Goal: Task Accomplishment & Management: Manage account settings

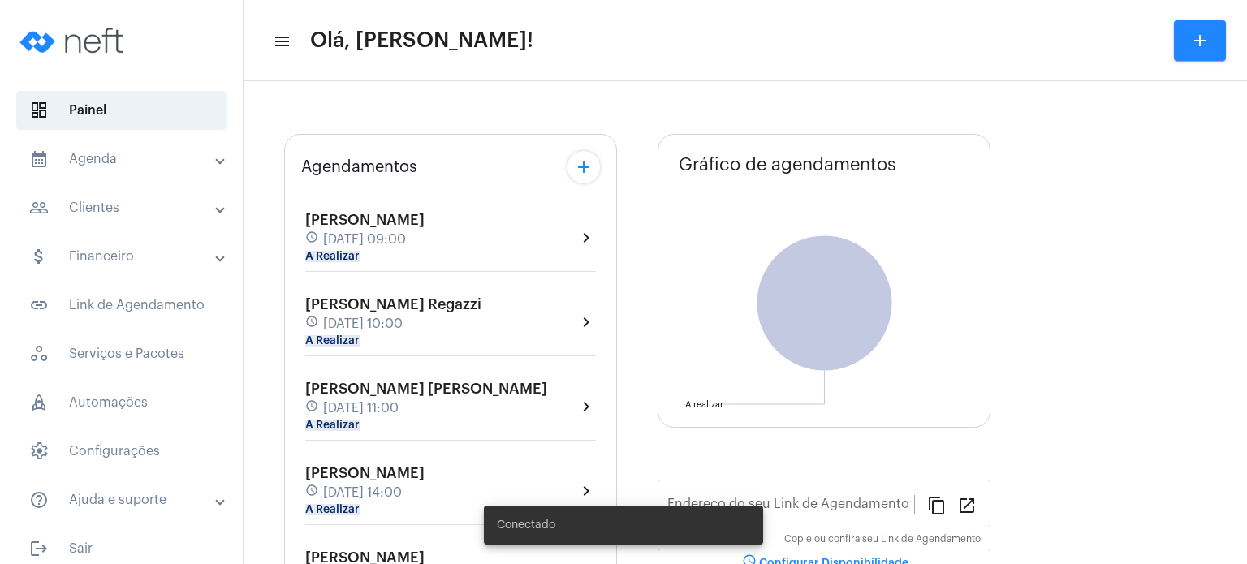
type input "[URL][DOMAIN_NAME]"
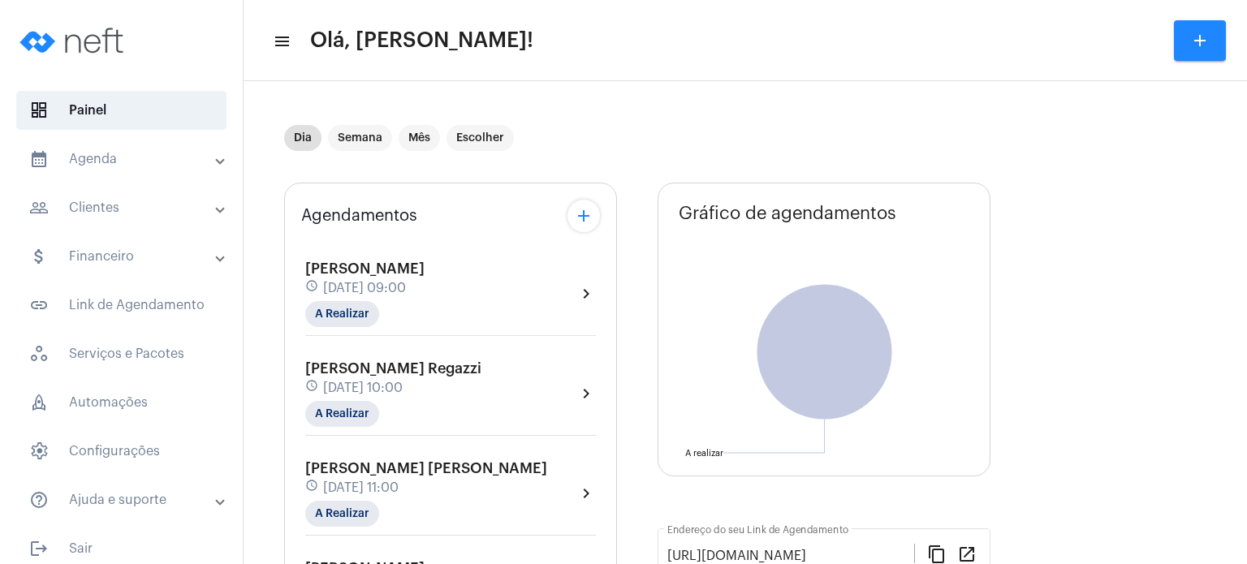
click at [379, 282] on span "[DATE] 09:00" at bounding box center [364, 288] width 83 height 15
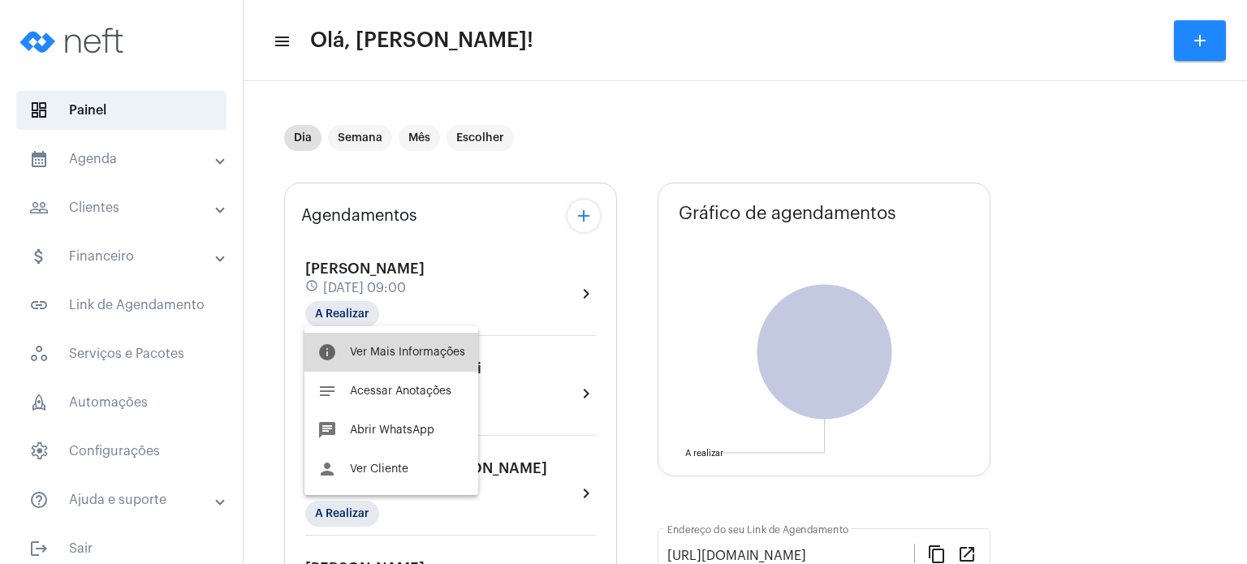
click at [369, 347] on span "Ver Mais Informações" at bounding box center [407, 352] width 115 height 11
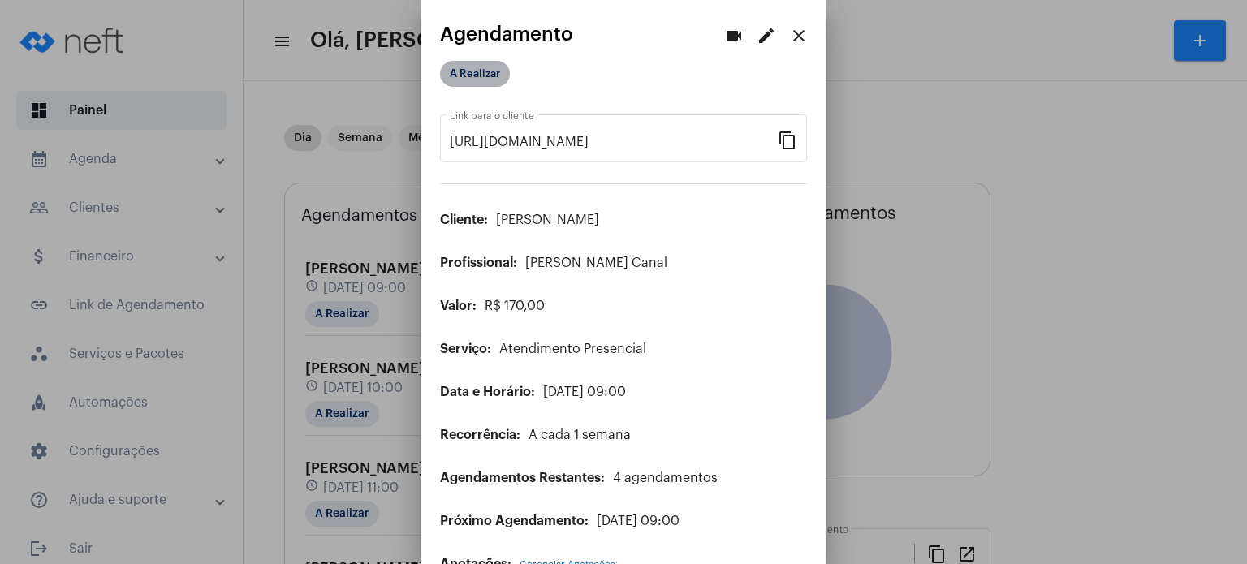
click at [471, 68] on mat-chip "A Realizar" at bounding box center [475, 74] width 70 height 26
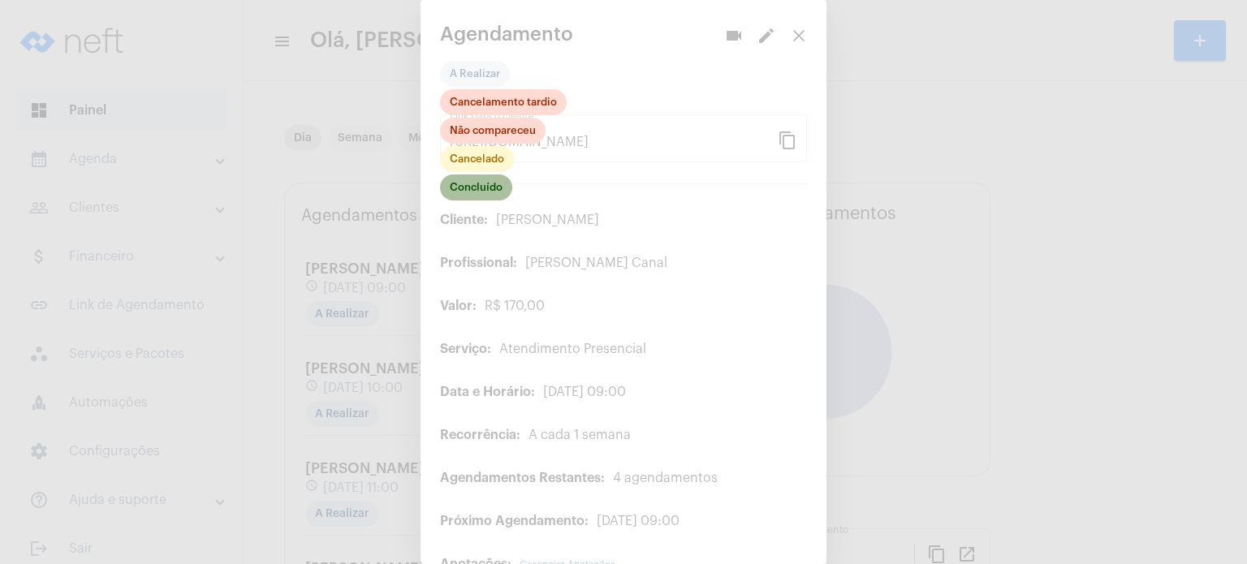
click at [474, 181] on mat-chip "Concluído" at bounding box center [476, 188] width 72 height 26
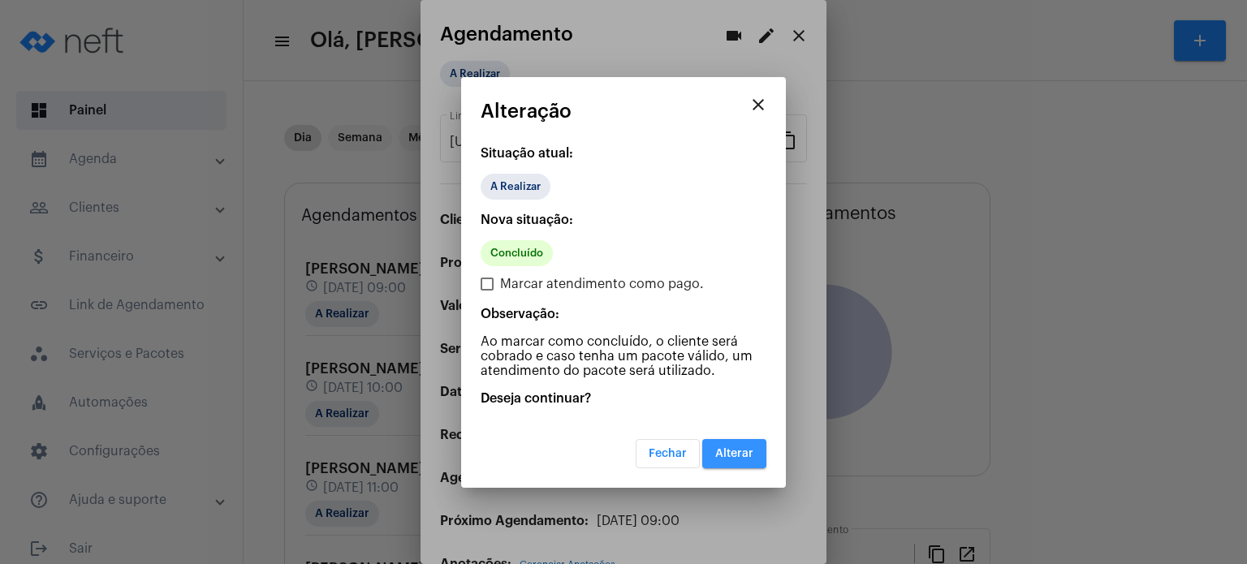
click at [736, 456] on span "Alterar" at bounding box center [734, 453] width 38 height 11
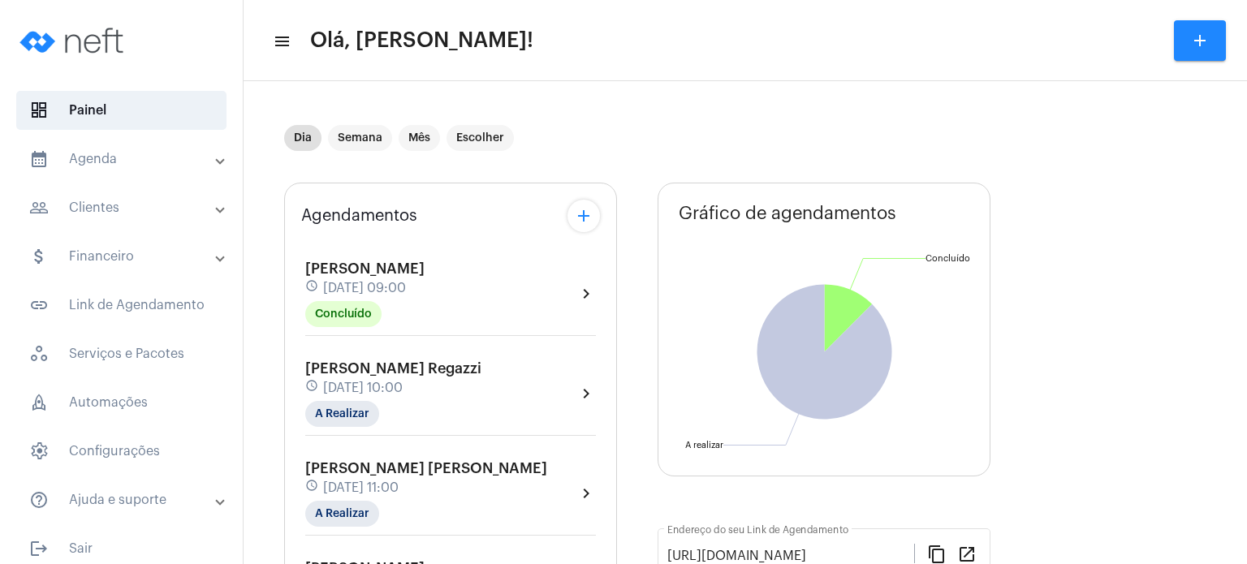
click at [348, 361] on span "[PERSON_NAME] Regazzi" at bounding box center [393, 368] width 176 height 15
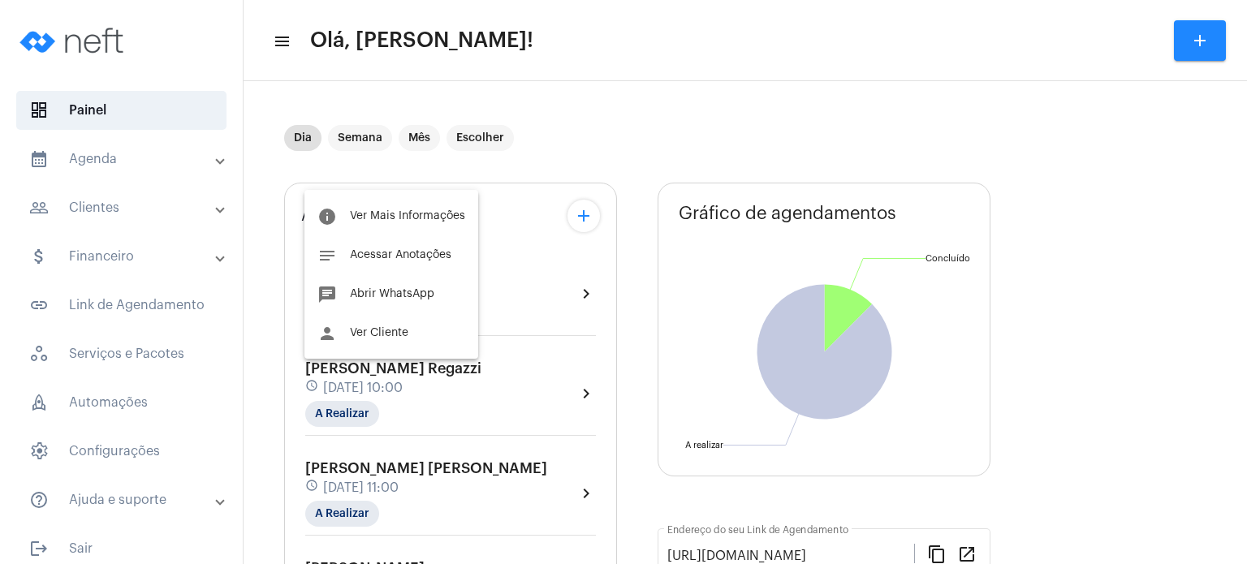
click at [559, 257] on div at bounding box center [623, 282] width 1247 height 564
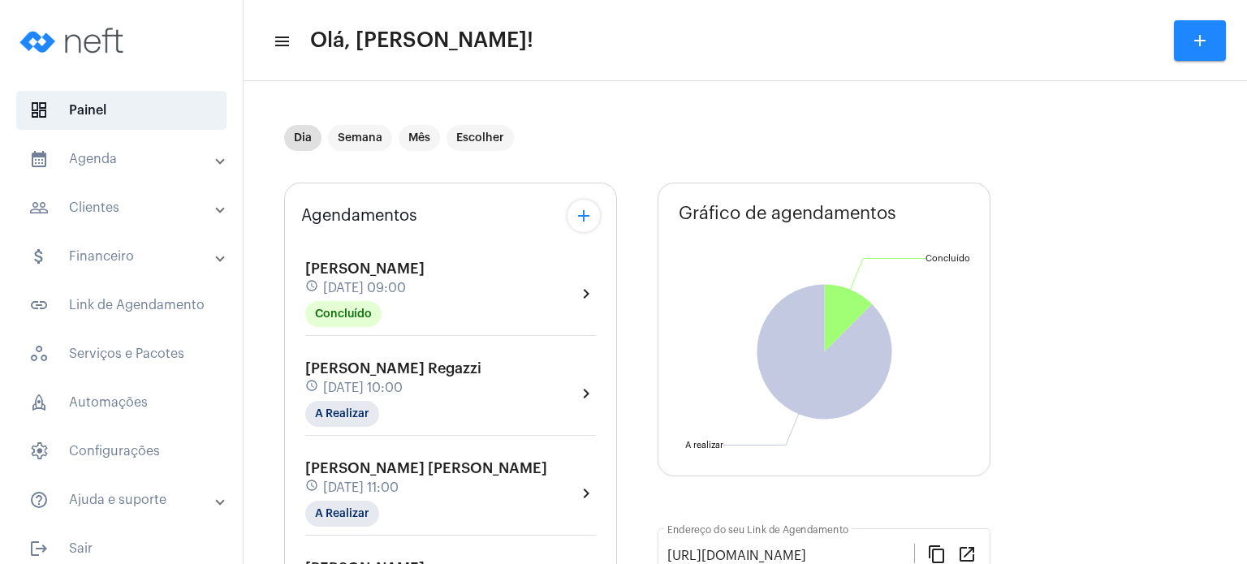
click at [424, 272] on span "[PERSON_NAME]" at bounding box center [364, 268] width 119 height 15
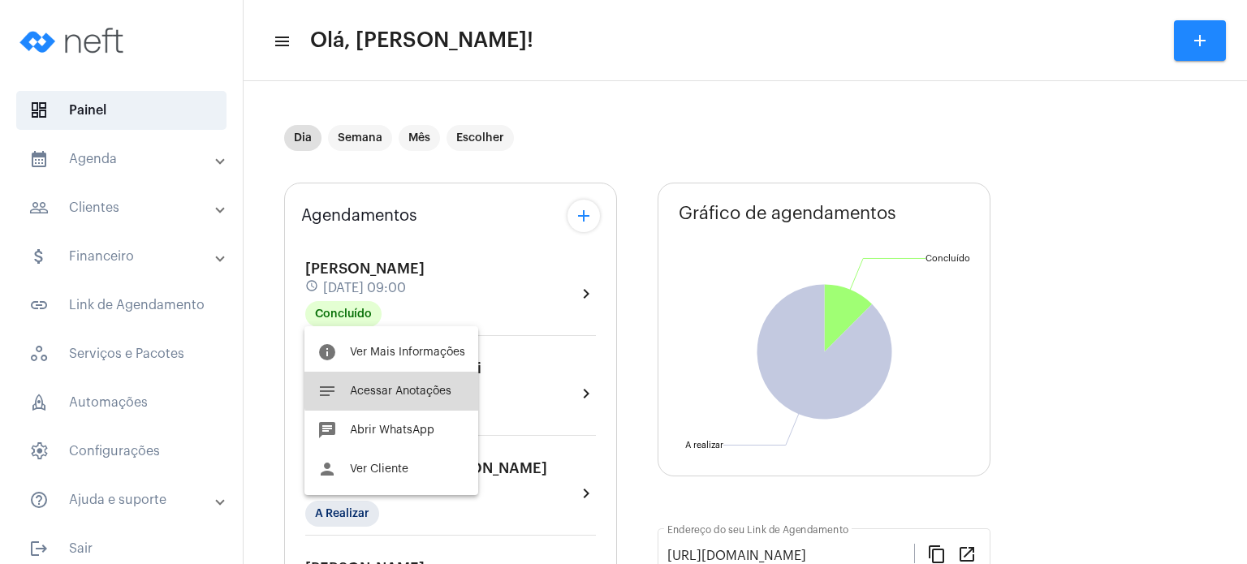
click at [403, 380] on button "notes Acessar Anotações" at bounding box center [391, 391] width 174 height 39
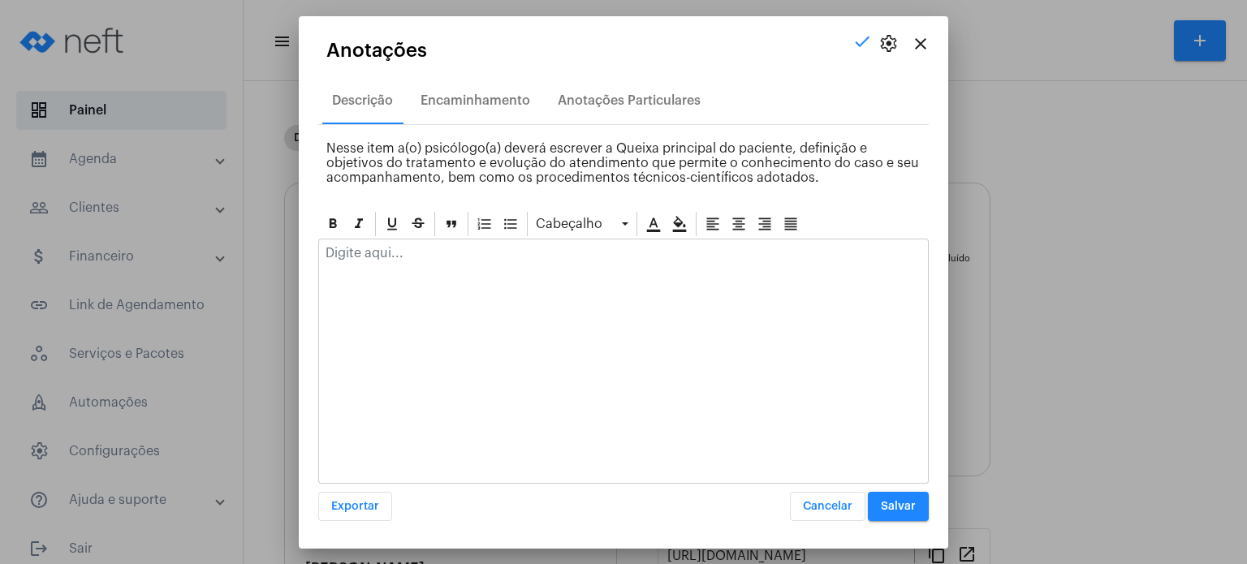
click at [457, 262] on div at bounding box center [623, 258] width 609 height 36
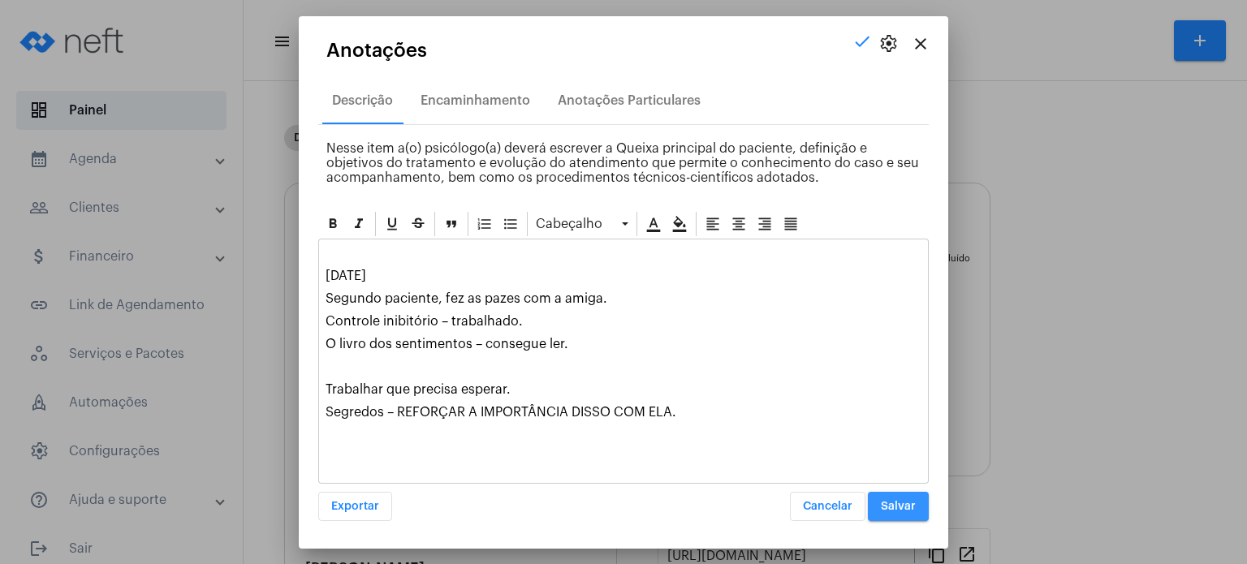
click at [890, 497] on button "Salvar" at bounding box center [898, 506] width 61 height 29
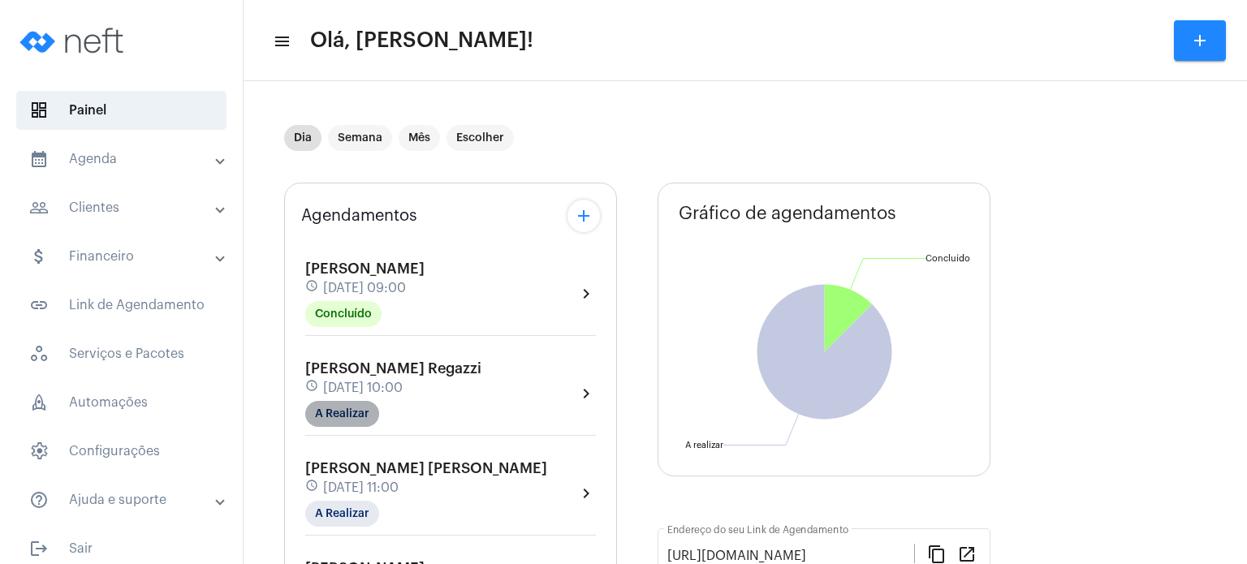
click at [348, 415] on mat-chip "A Realizar" at bounding box center [342, 414] width 74 height 26
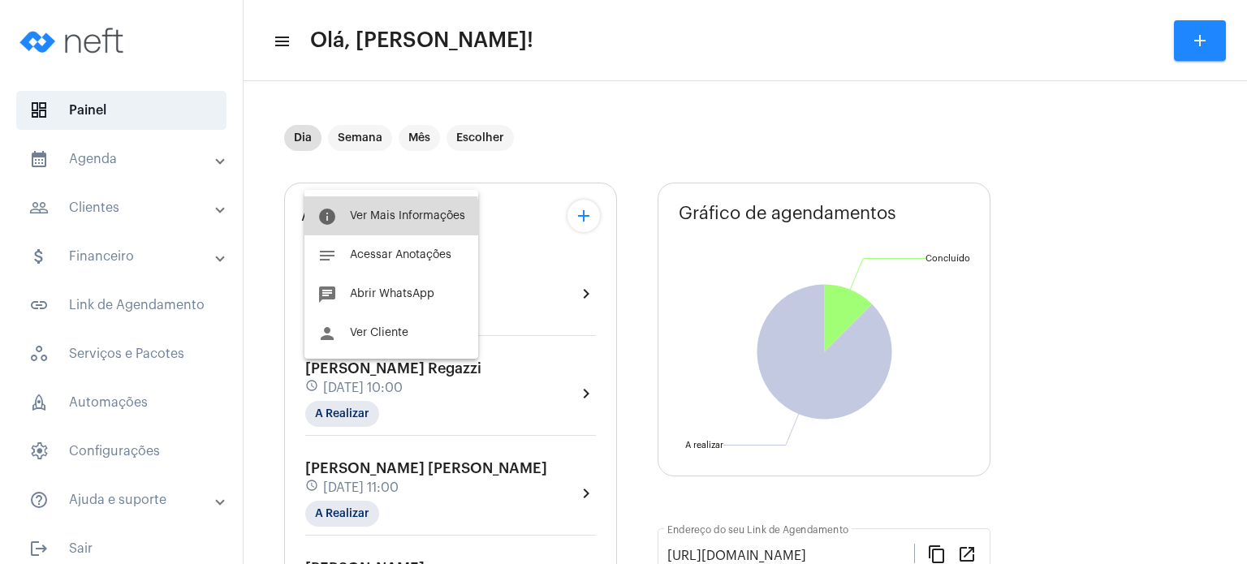
click at [364, 224] on button "info Ver Mais Informações" at bounding box center [391, 215] width 174 height 39
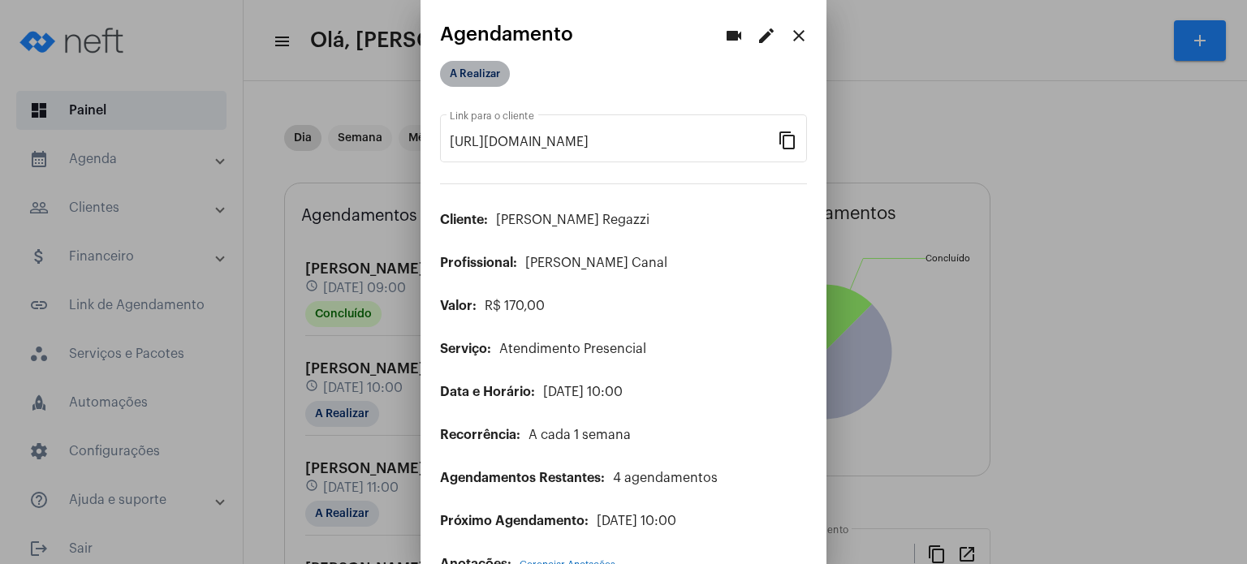
click at [481, 67] on mat-chip "A Realizar" at bounding box center [475, 74] width 70 height 26
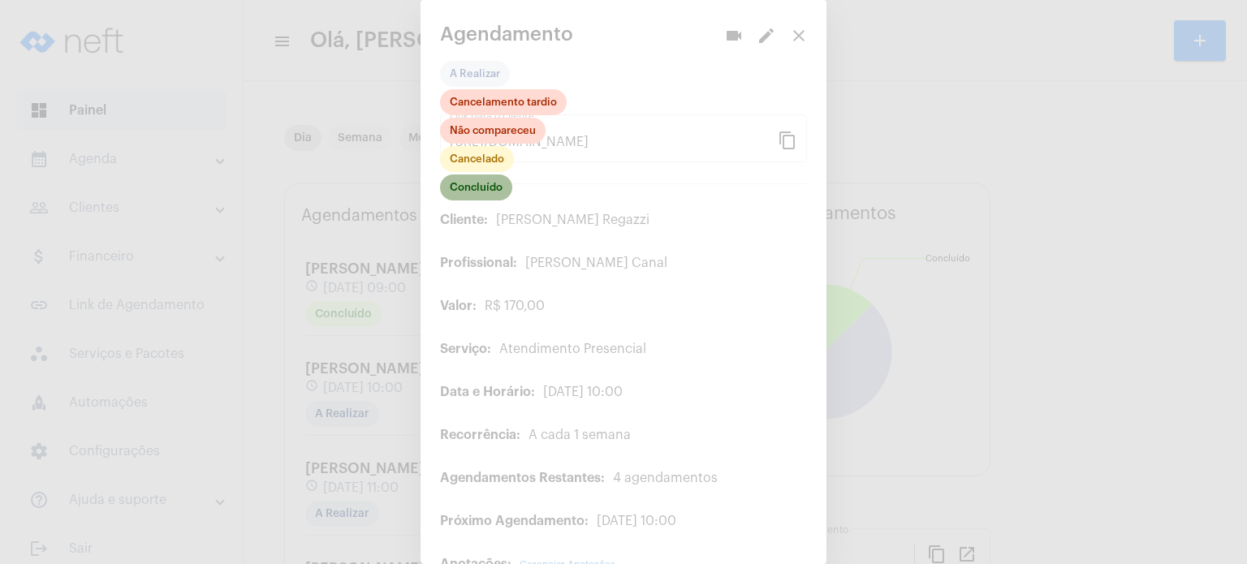
click at [477, 188] on mat-chip "Concluído" at bounding box center [476, 188] width 72 height 26
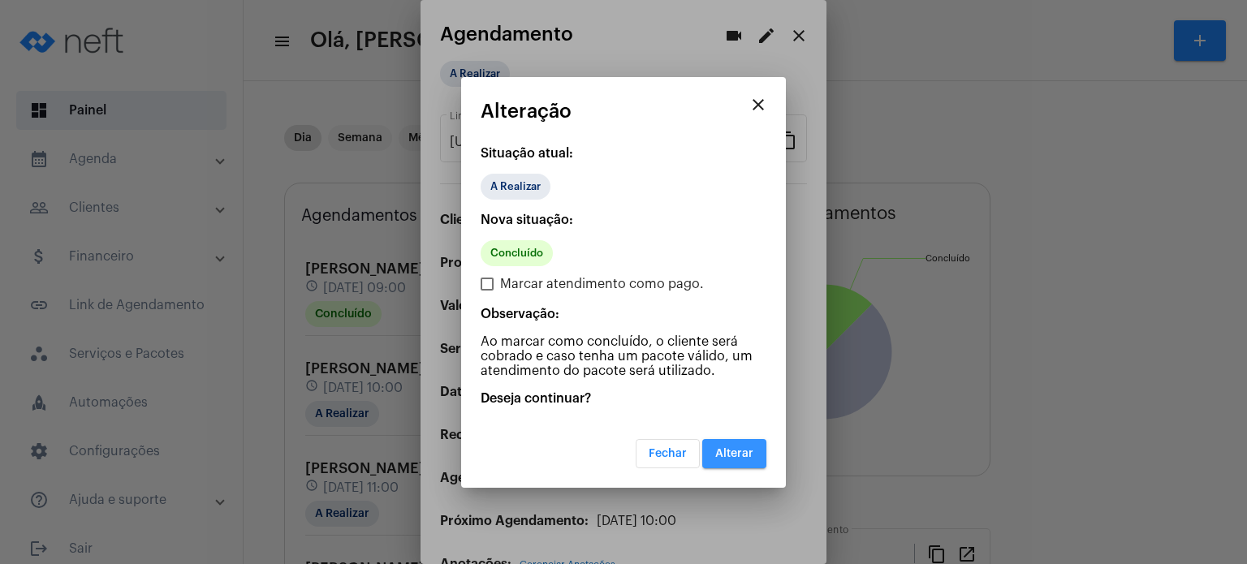
click at [749, 456] on span "Alterar" at bounding box center [734, 453] width 38 height 11
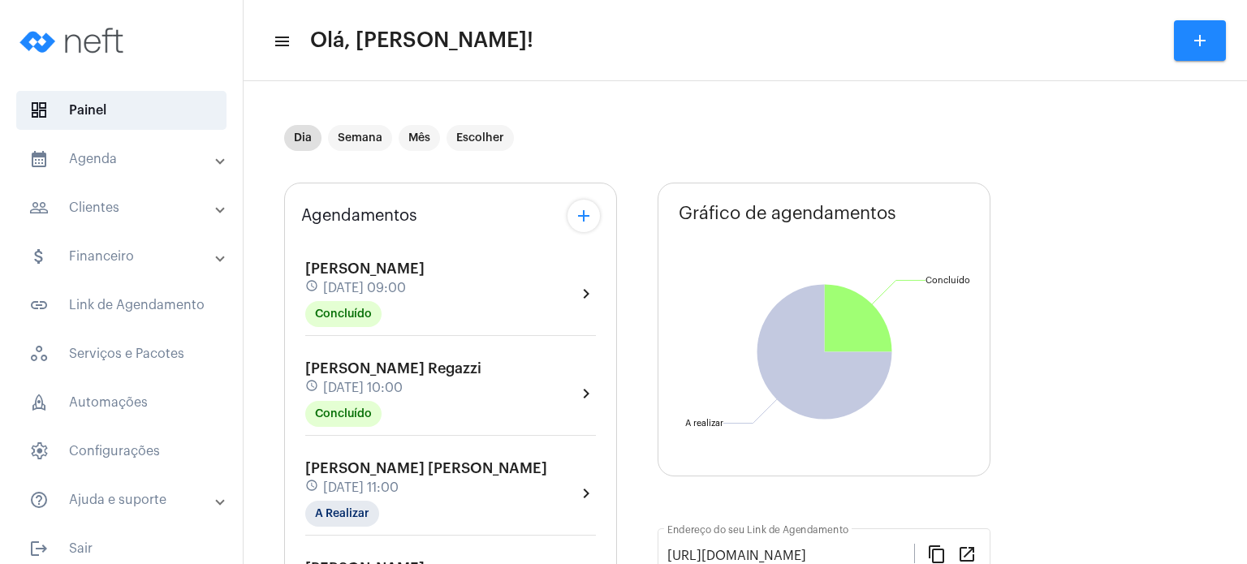
click at [111, 141] on mat-expansion-panel-header "calendar_month_outlined Agenda" at bounding box center [126, 159] width 233 height 39
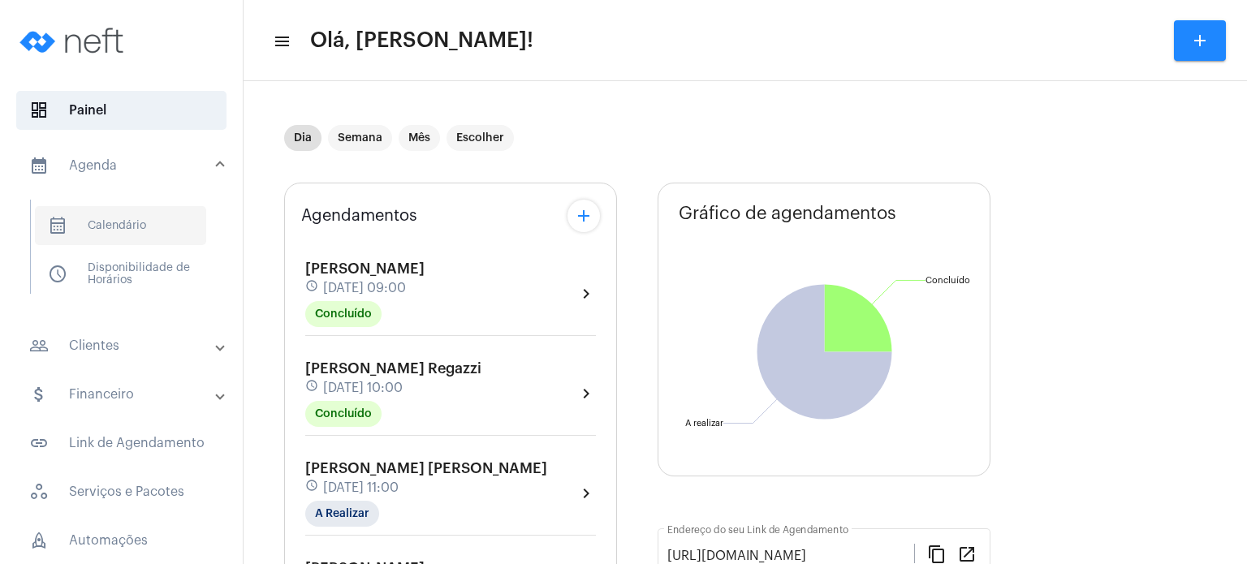
click at [123, 215] on span "calendar_month_outlined Calendário" at bounding box center [120, 225] width 171 height 39
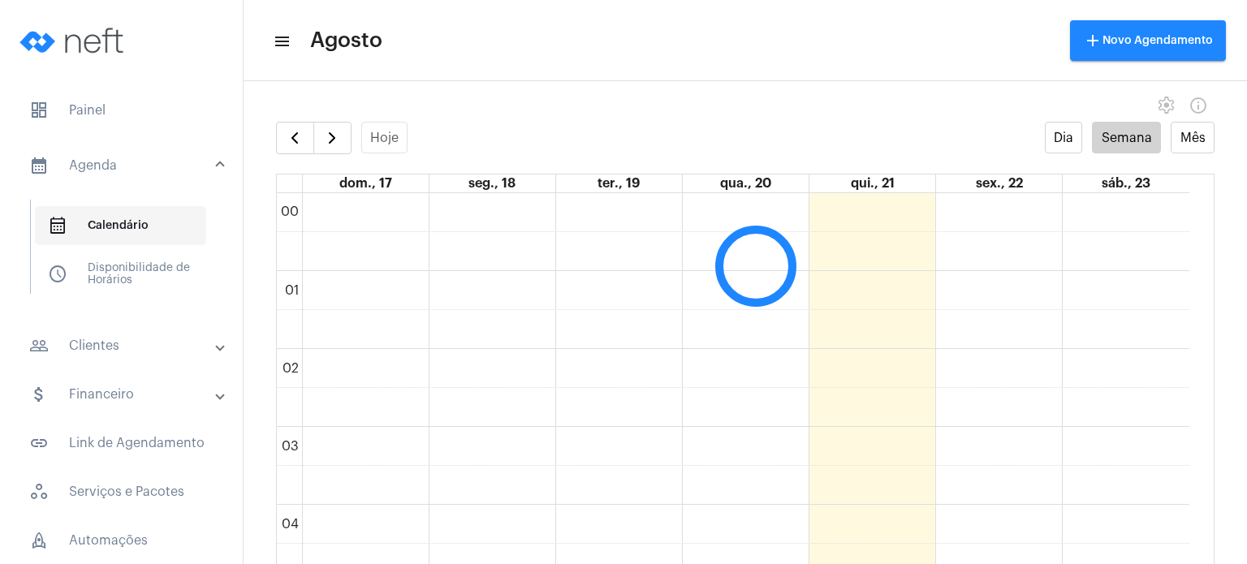
scroll to position [468, 0]
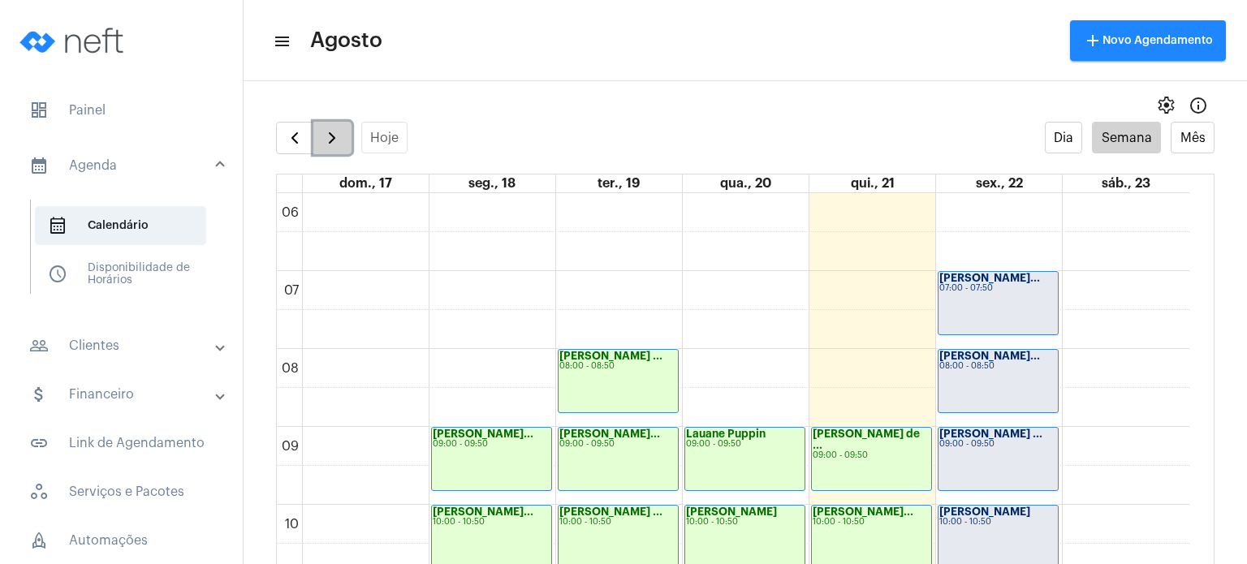
click at [330, 143] on span "button" at bounding box center [331, 137] width 19 height 19
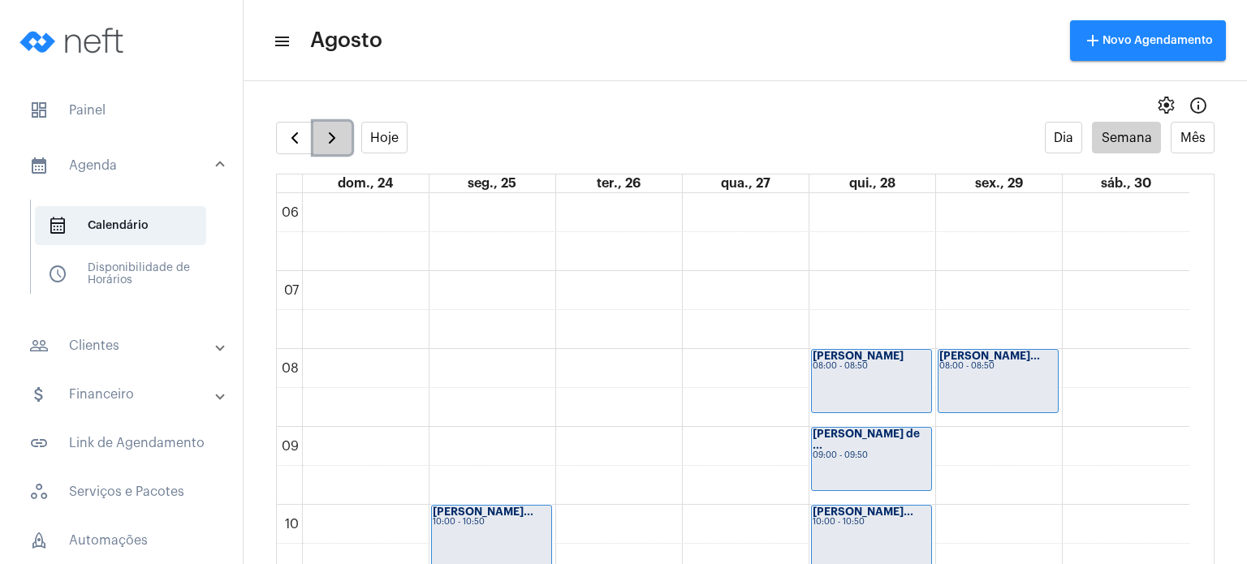
click at [339, 133] on span "button" at bounding box center [331, 137] width 19 height 19
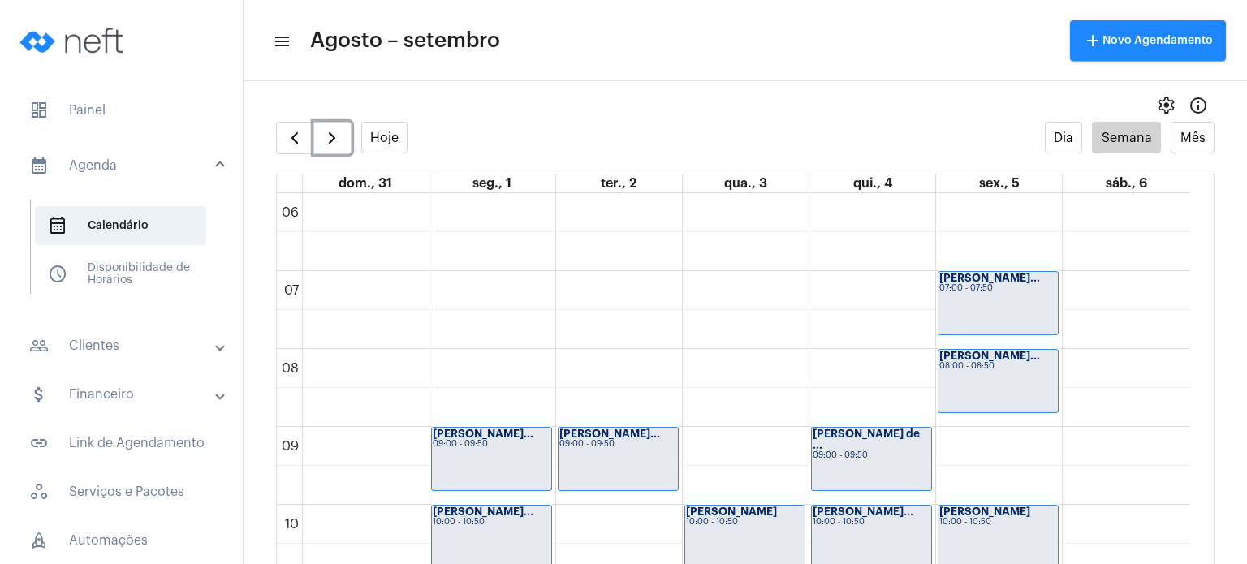
click at [867, 466] on div "[PERSON_NAME] de ... 09:00 - 09:50" at bounding box center [871, 459] width 119 height 63
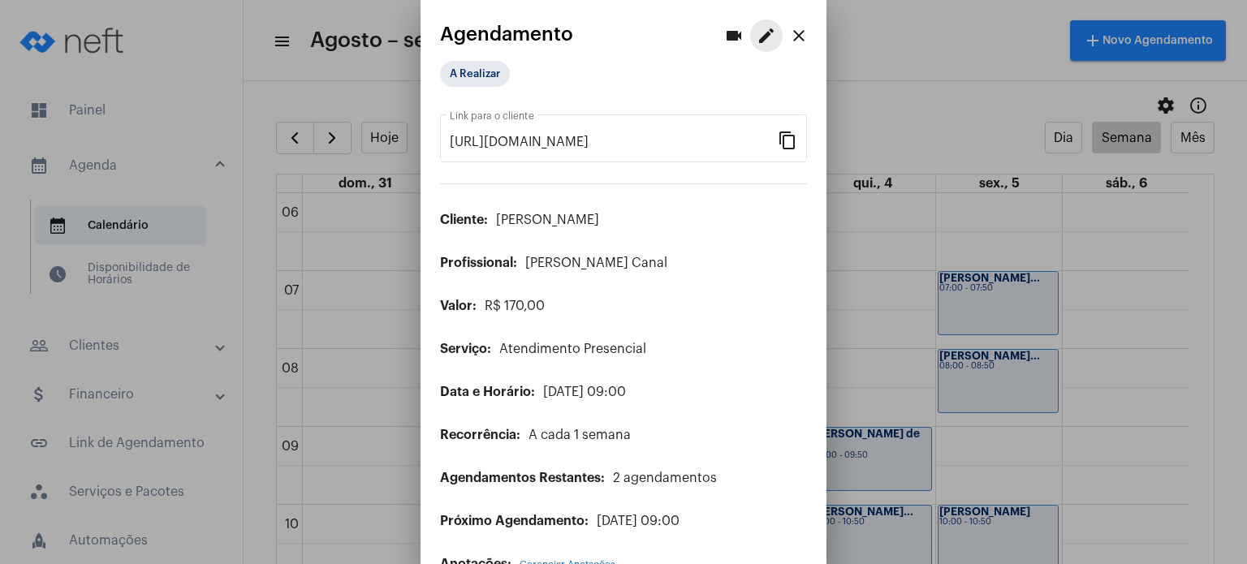
click at [757, 37] on mat-icon "edit" at bounding box center [766, 35] width 19 height 19
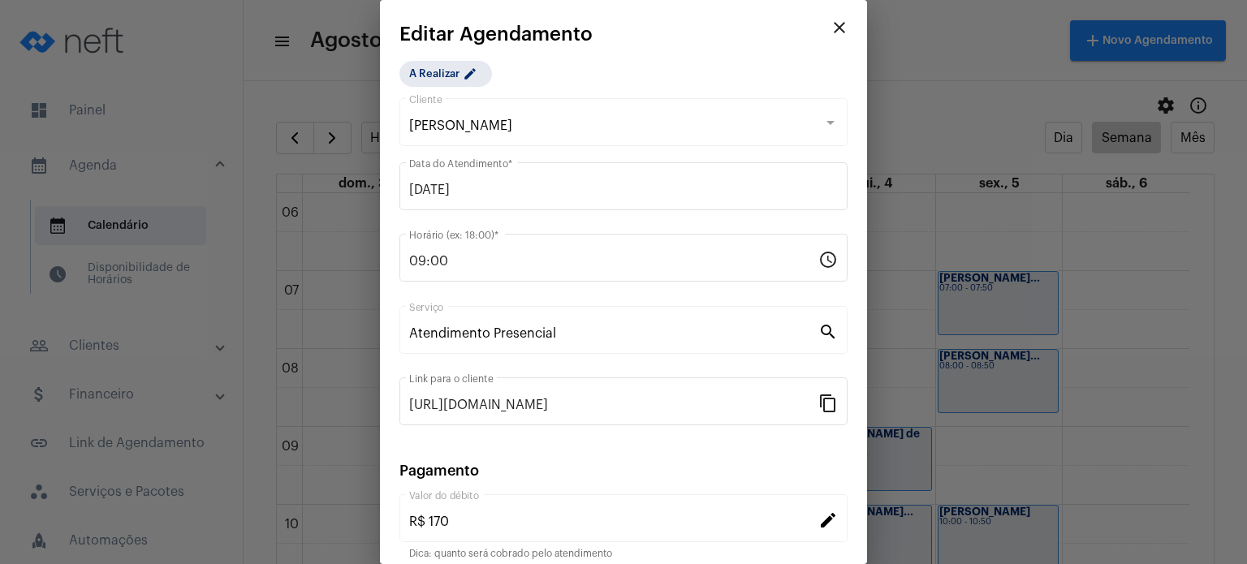
scroll to position [132, 0]
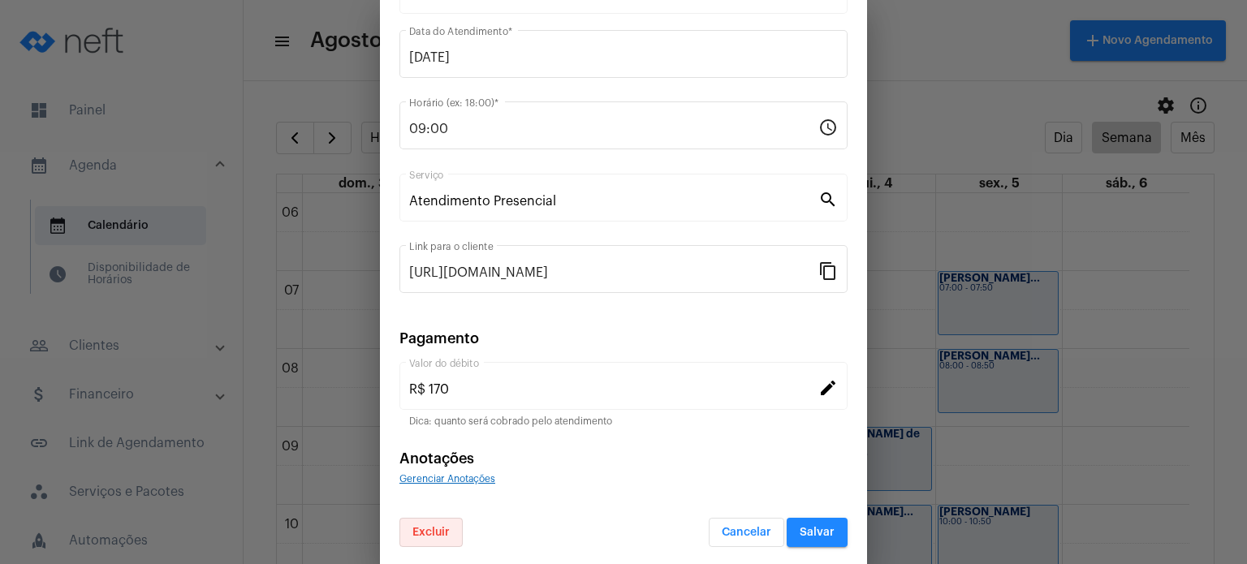
click at [423, 523] on button "Excluir" at bounding box center [430, 532] width 63 height 29
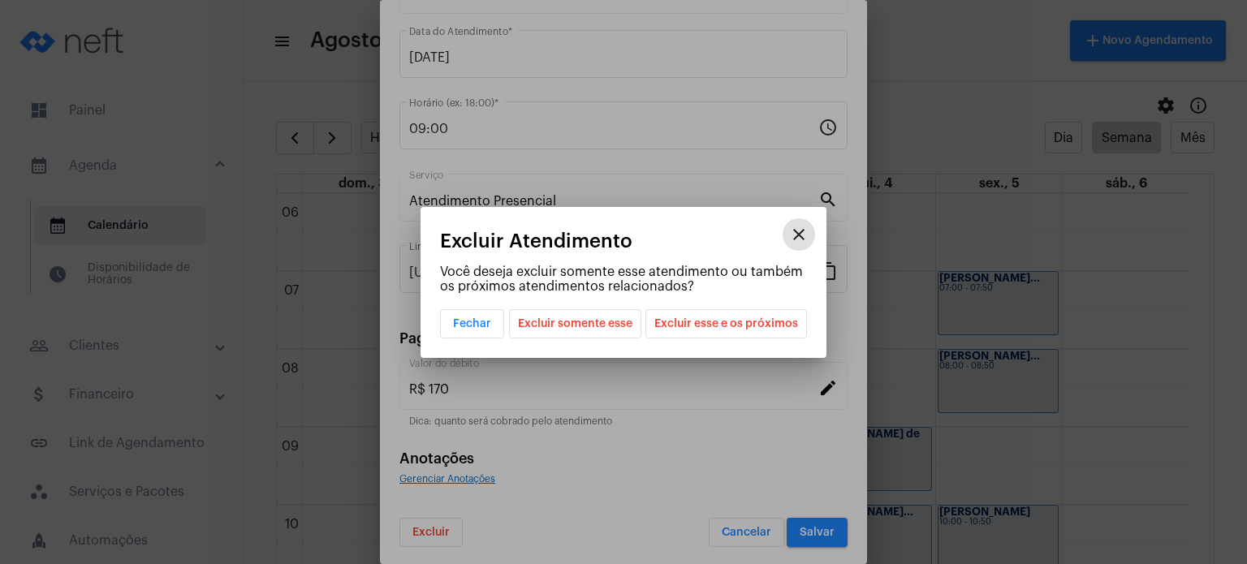
click at [712, 321] on span "Excluir esse e os próximos" at bounding box center [726, 324] width 144 height 28
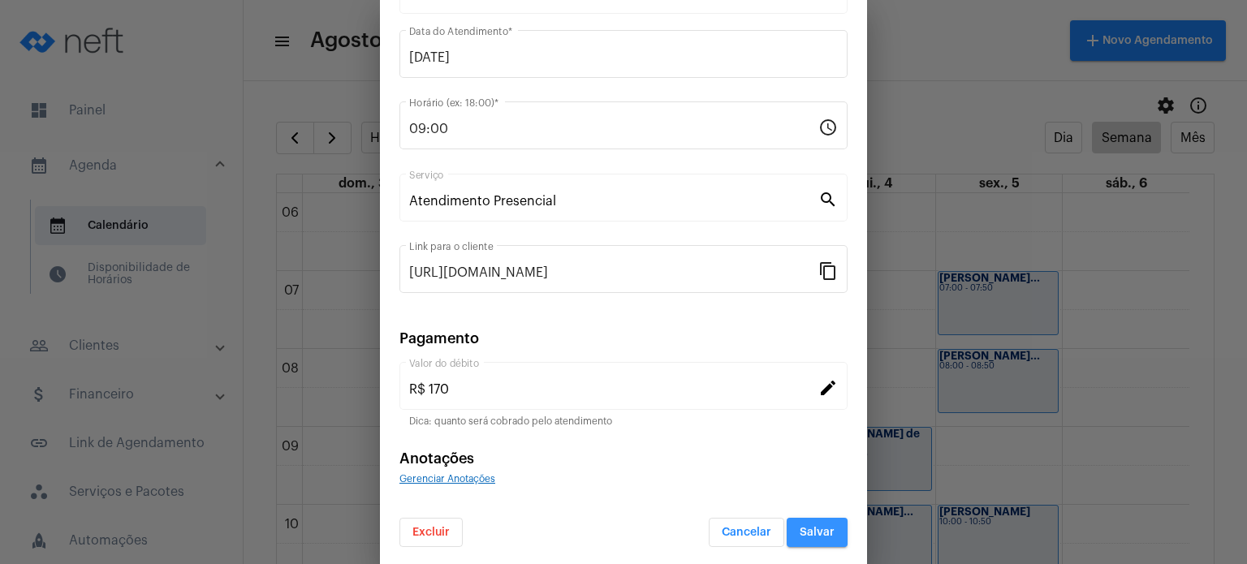
click at [810, 531] on span "Salvar" at bounding box center [817, 532] width 35 height 11
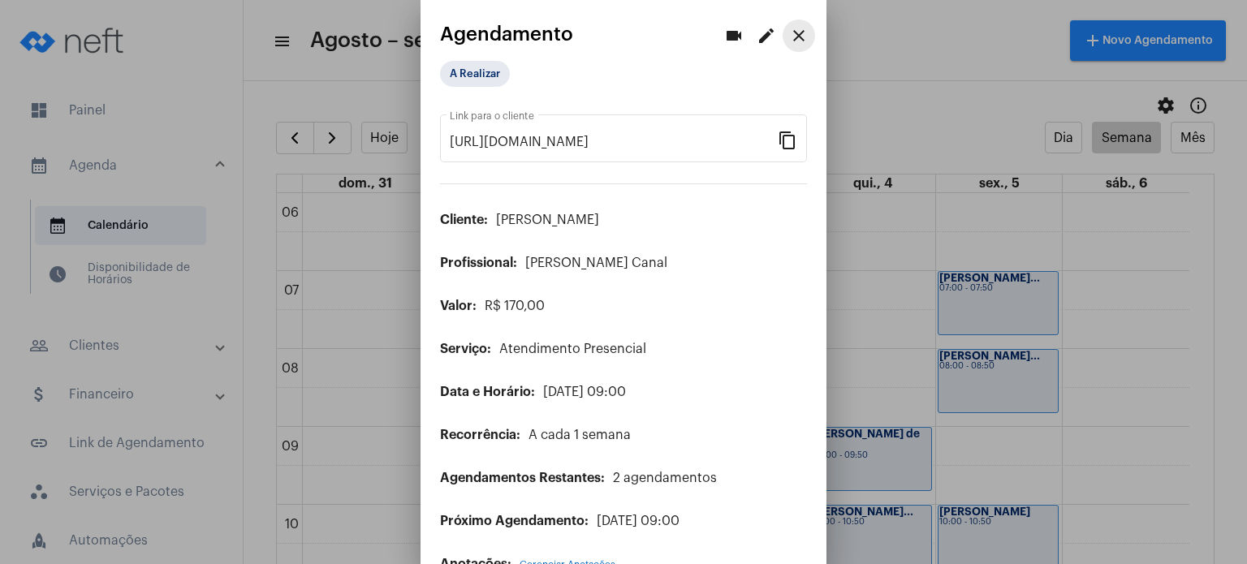
click at [789, 40] on mat-icon "close" at bounding box center [798, 35] width 19 height 19
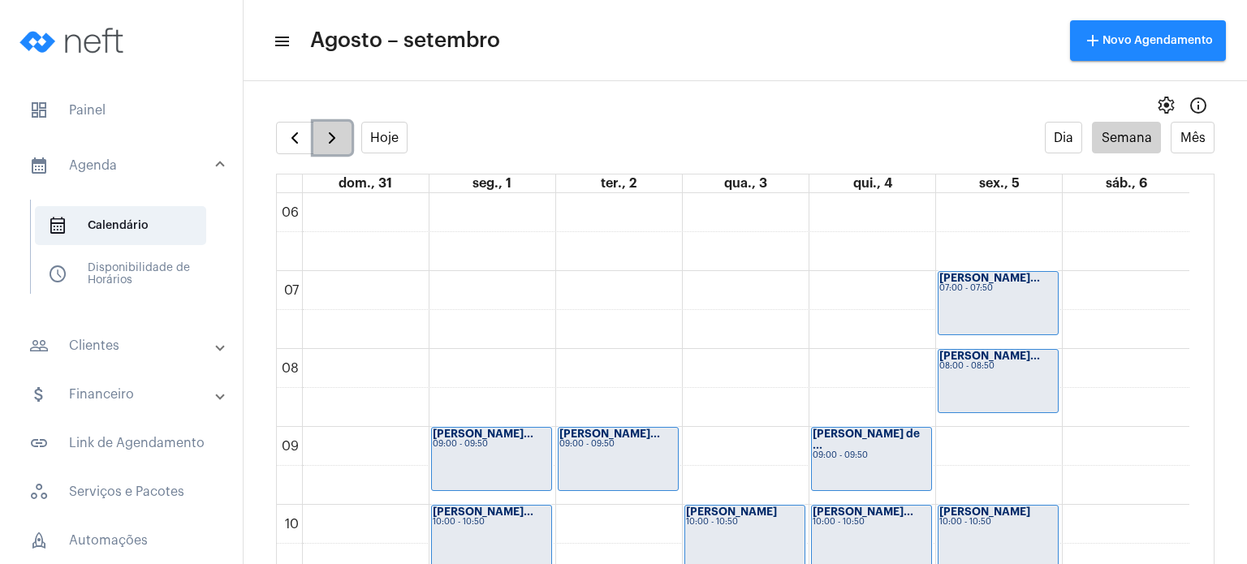
click at [335, 142] on span "button" at bounding box center [331, 137] width 19 height 19
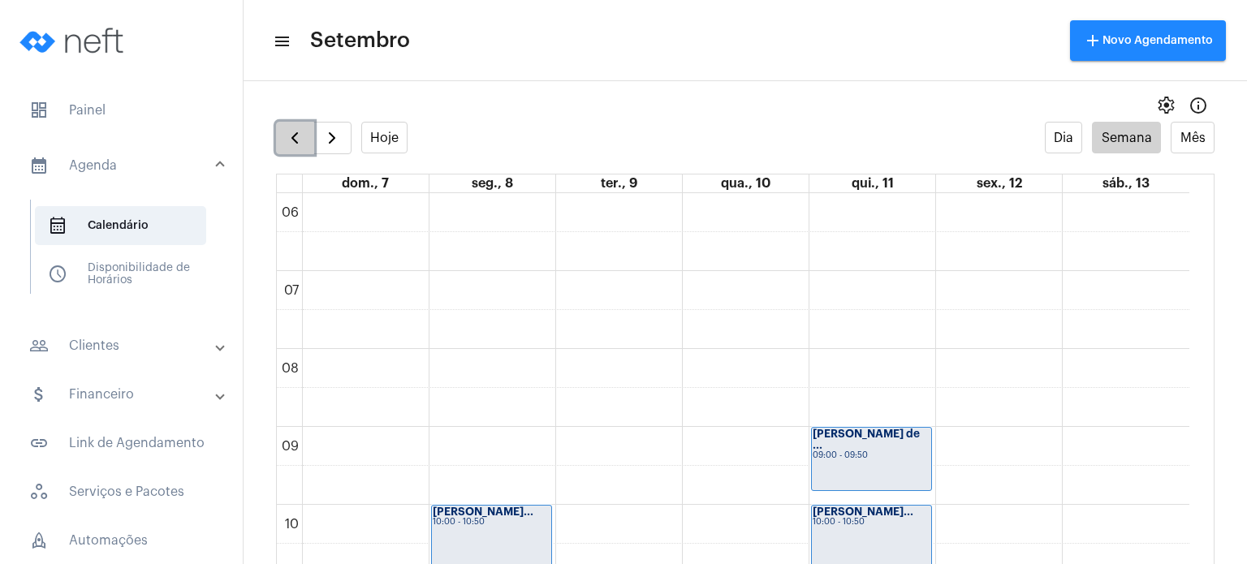
click at [291, 145] on span "button" at bounding box center [294, 137] width 19 height 19
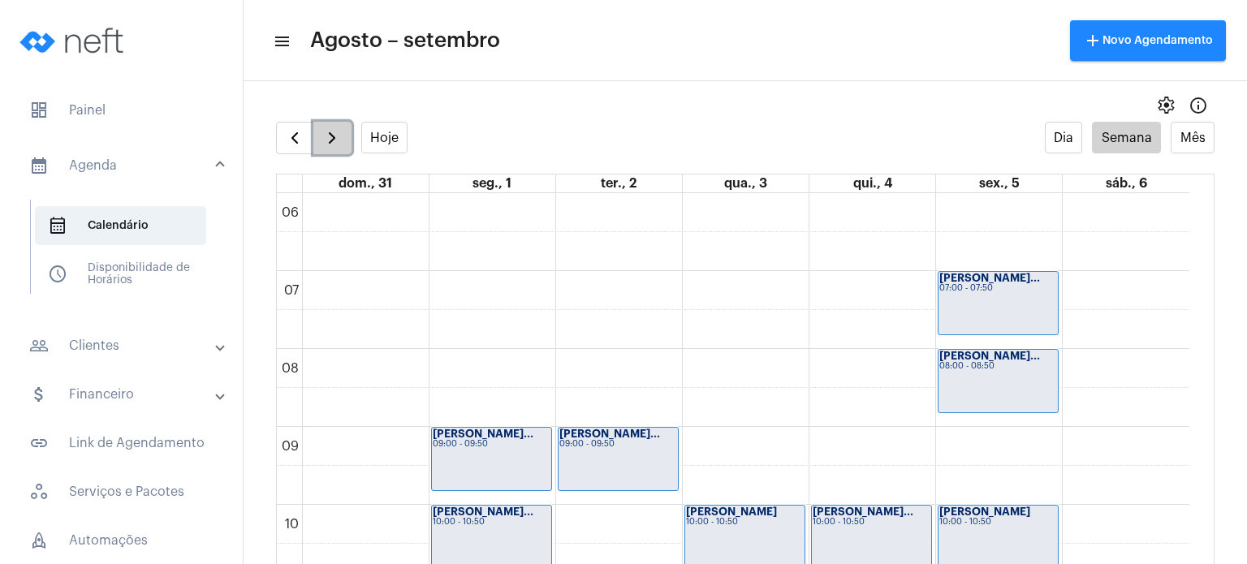
click at [326, 144] on span "button" at bounding box center [331, 137] width 19 height 19
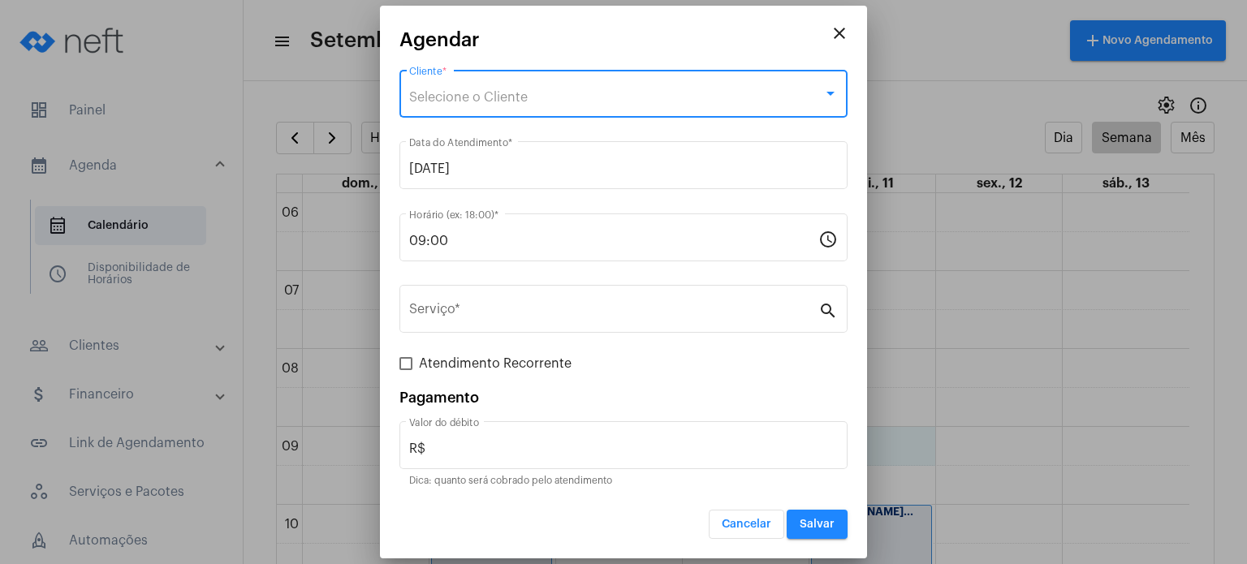
click at [528, 91] on div "Selecione o Cliente" at bounding box center [616, 97] width 414 height 15
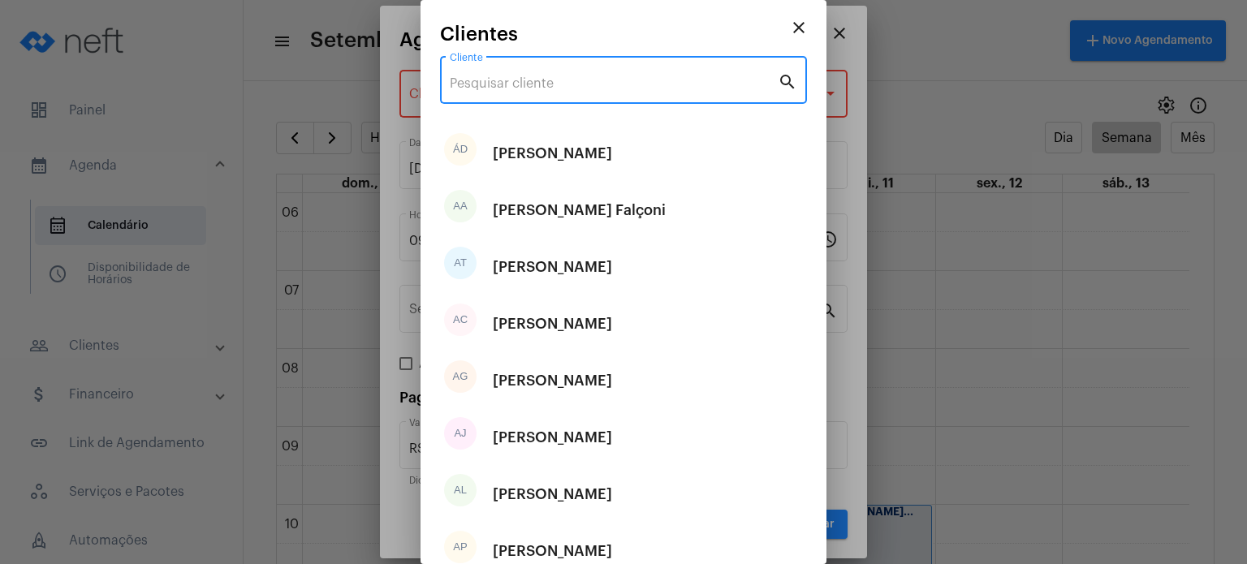
click at [526, 87] on input "Cliente" at bounding box center [614, 83] width 328 height 15
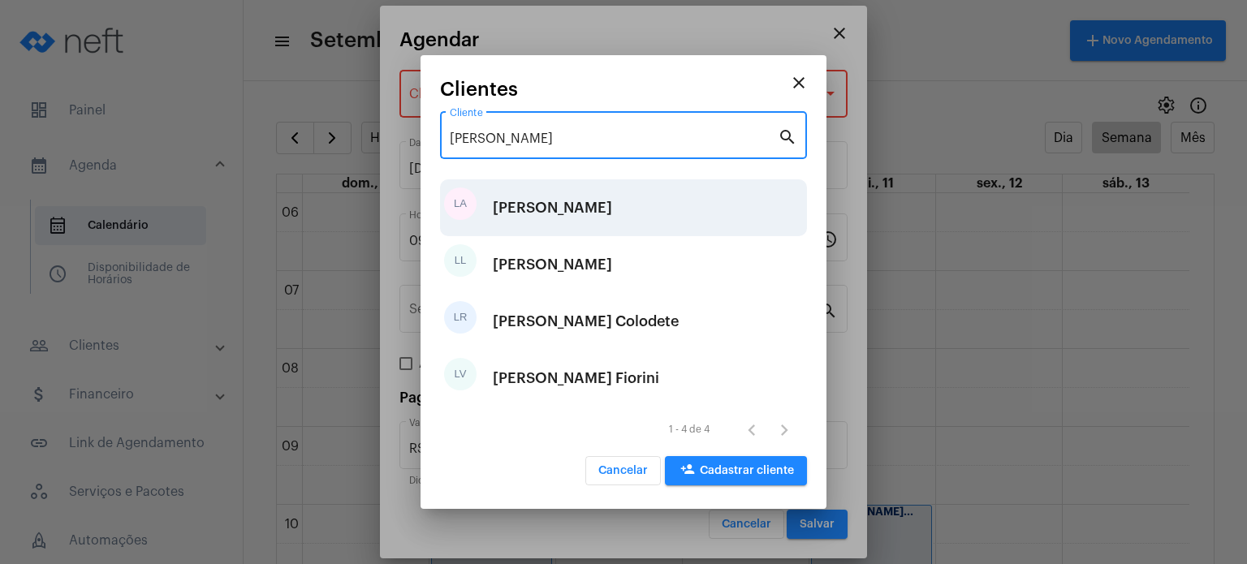
type input "[PERSON_NAME]"
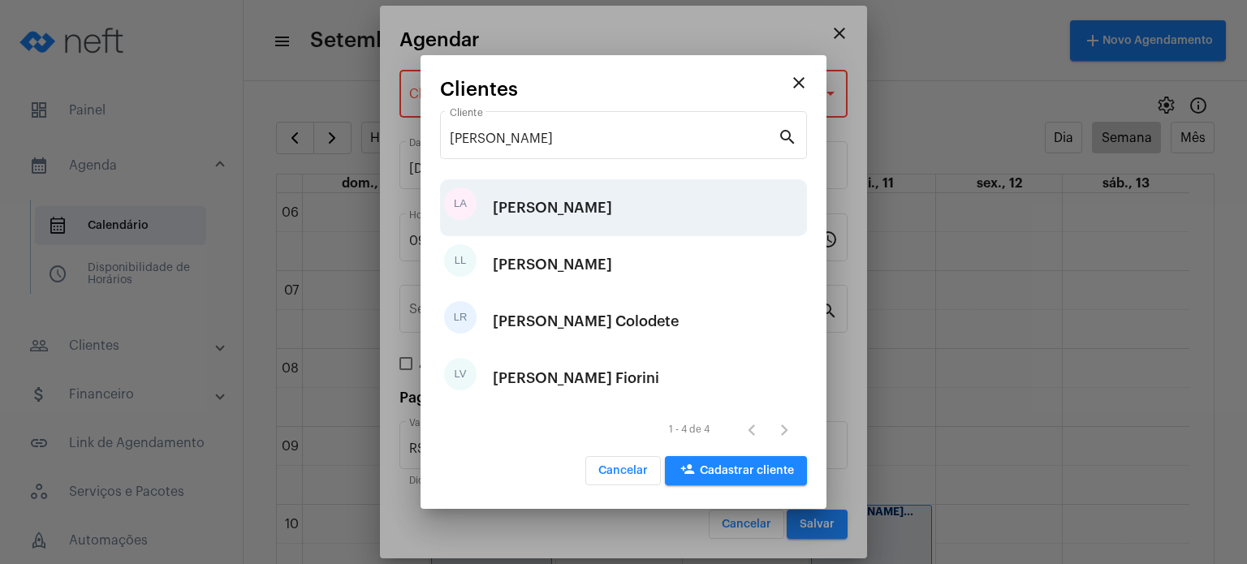
click at [551, 208] on div "[PERSON_NAME]" at bounding box center [552, 208] width 119 height 49
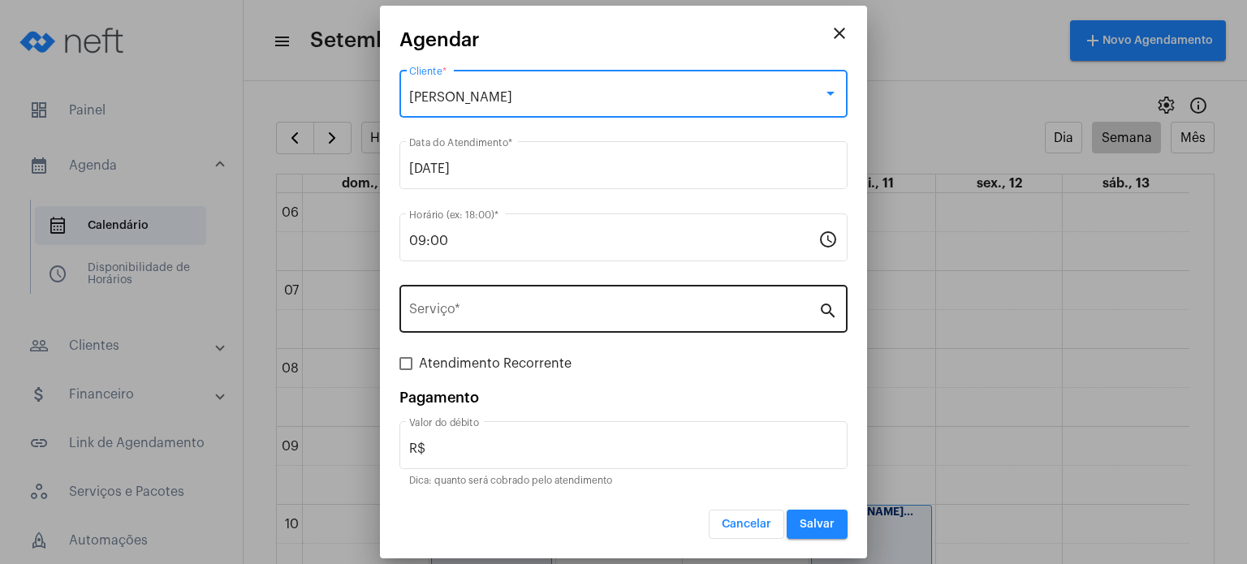
click at [493, 320] on input "Serviço *" at bounding box center [613, 312] width 409 height 15
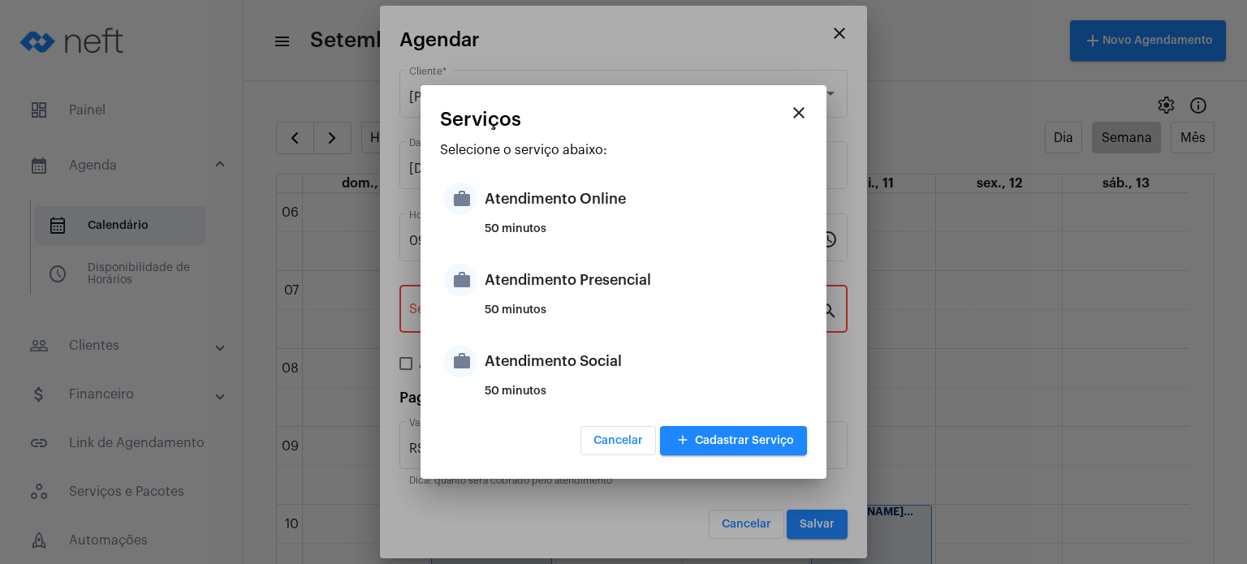
click at [493, 320] on div "50 minutos" at bounding box center [644, 316] width 318 height 24
type input "Atendimento Presencial"
type input "R$ 170"
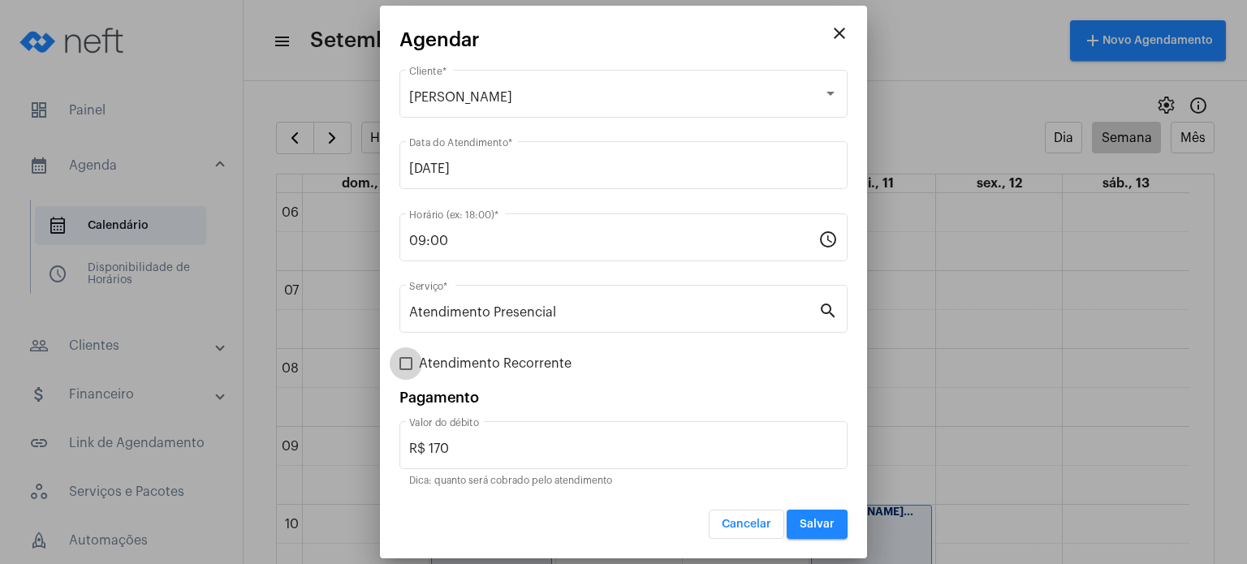
click at [490, 362] on span "Atendimento Recorrente" at bounding box center [495, 363] width 153 height 19
click at [406, 370] on input "Atendimento Recorrente" at bounding box center [405, 370] width 1 height 1
checkbox input "true"
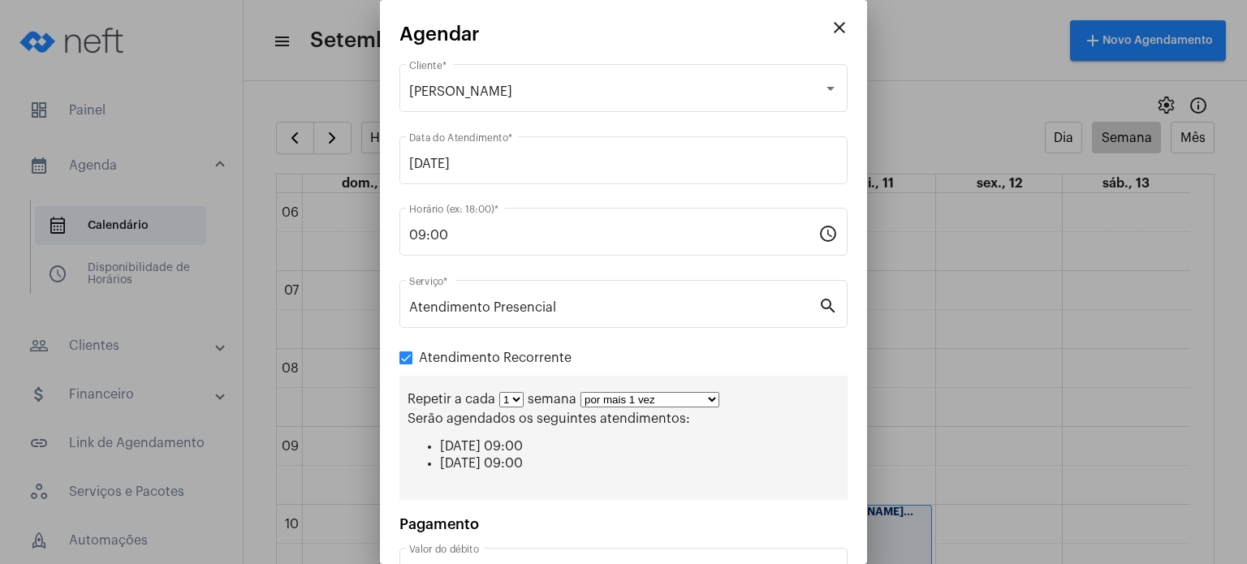
click at [515, 397] on select "1 2 3 4 5 6 7 8" at bounding box center [511, 399] width 24 height 15
select select "1: 2"
click at [499, 392] on select "1 2 3 4 5 6 7 8" at bounding box center [511, 399] width 24 height 15
click at [645, 400] on select "por mais 1 vez por mais 2 vezes por mais 3 vezes por mais 4 vezes por mais 5 ve…" at bounding box center [656, 399] width 139 height 15
select select "6: 7"
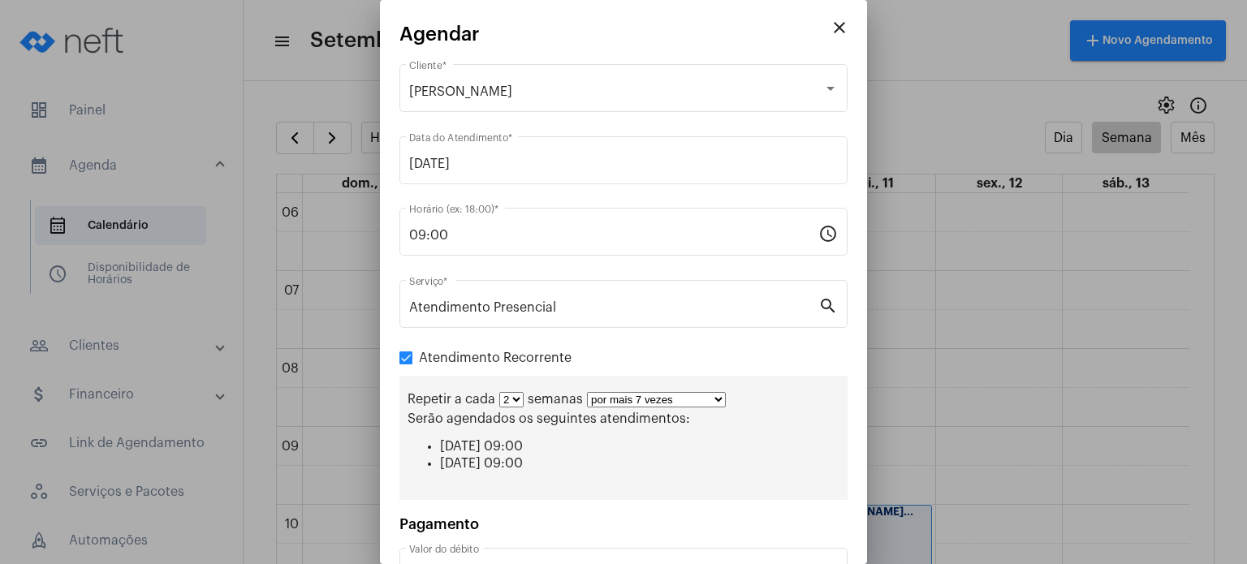
click at [587, 392] on select "por mais 1 vez por mais 2 vezes por mais 3 vezes por mais 4 vezes por mais 5 ve…" at bounding box center [656, 399] width 139 height 15
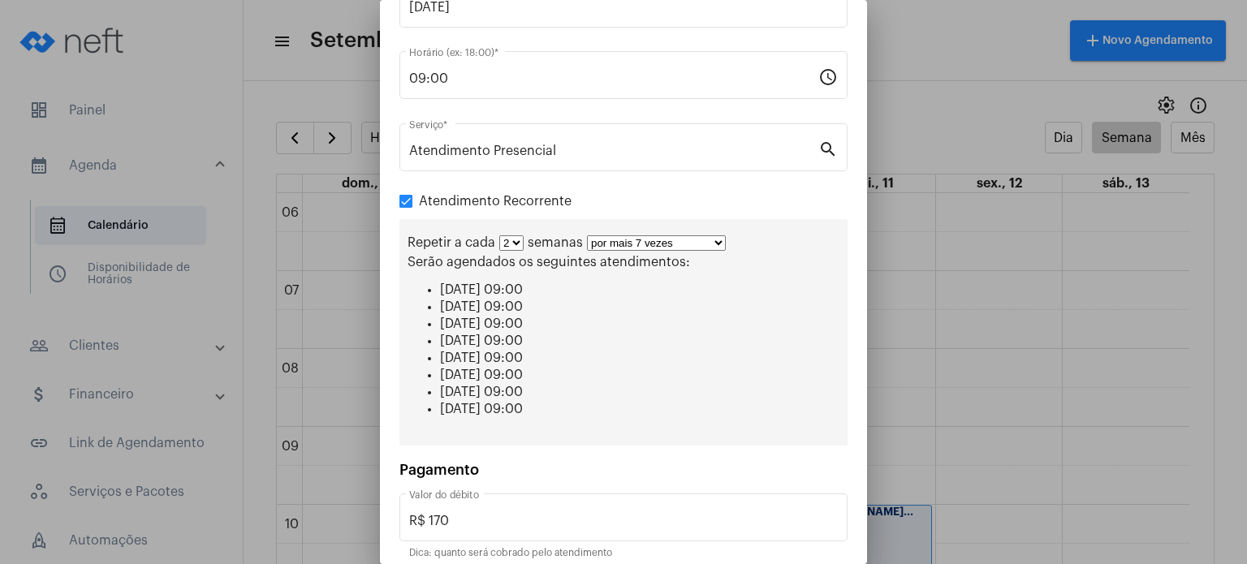
scroll to position [219, 0]
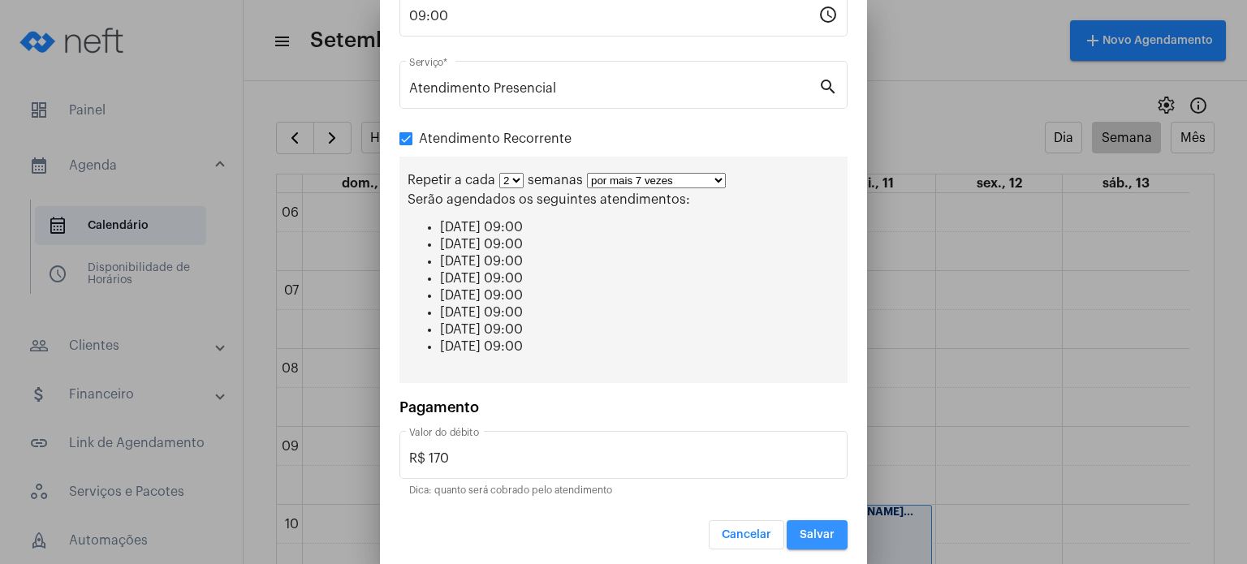
click at [828, 525] on button "Salvar" at bounding box center [817, 534] width 61 height 29
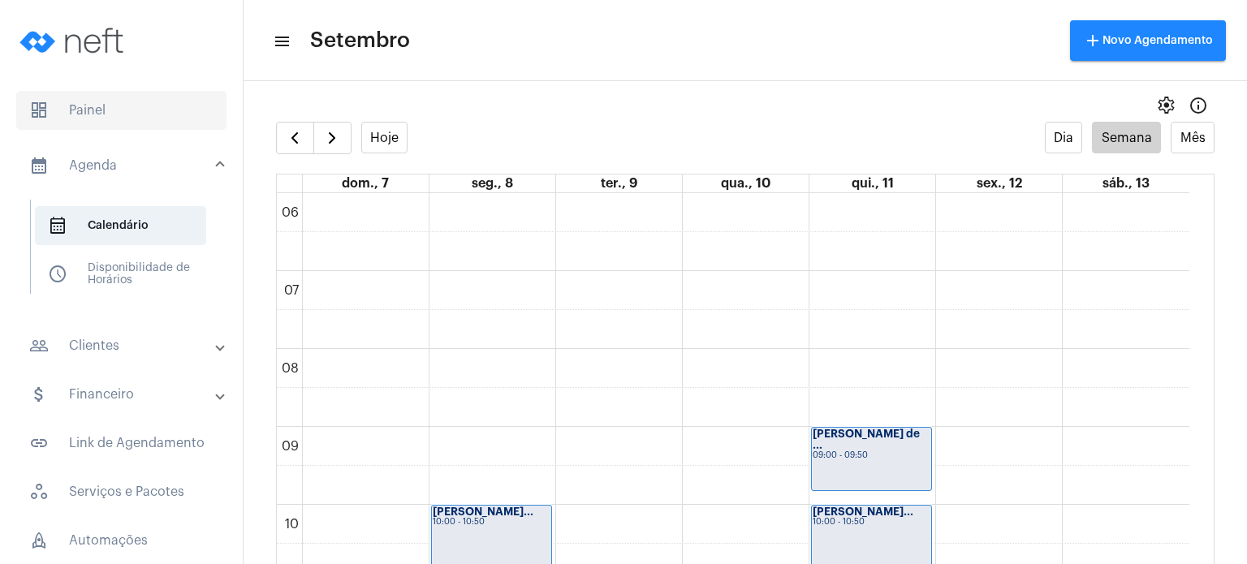
click at [130, 106] on span "dashboard Painel" at bounding box center [121, 110] width 210 height 39
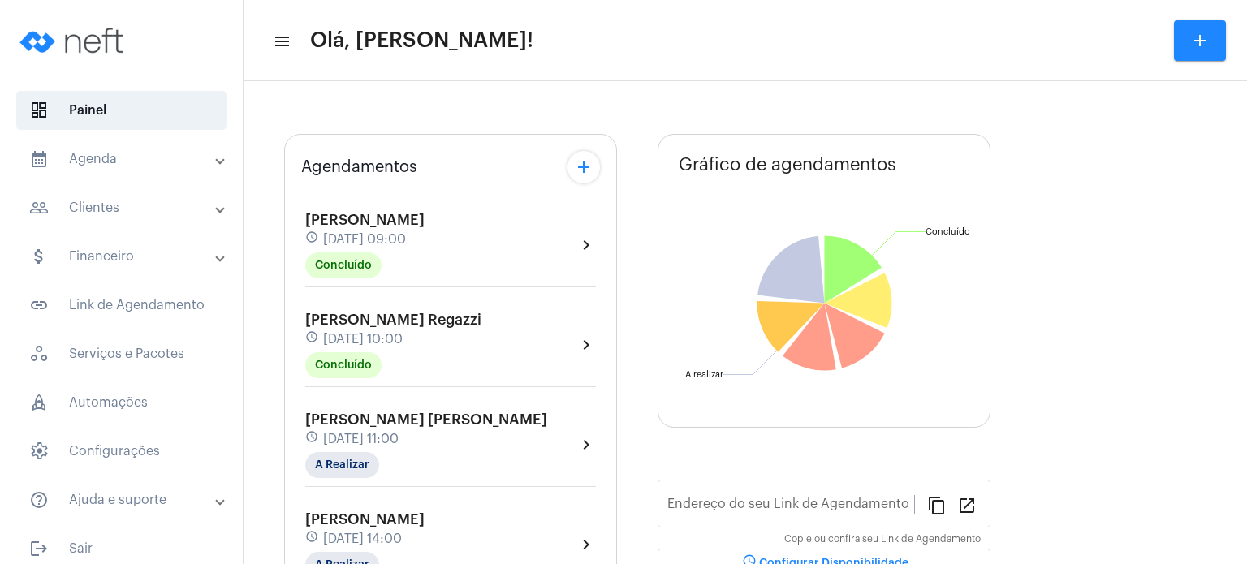
type input "[URL][DOMAIN_NAME]"
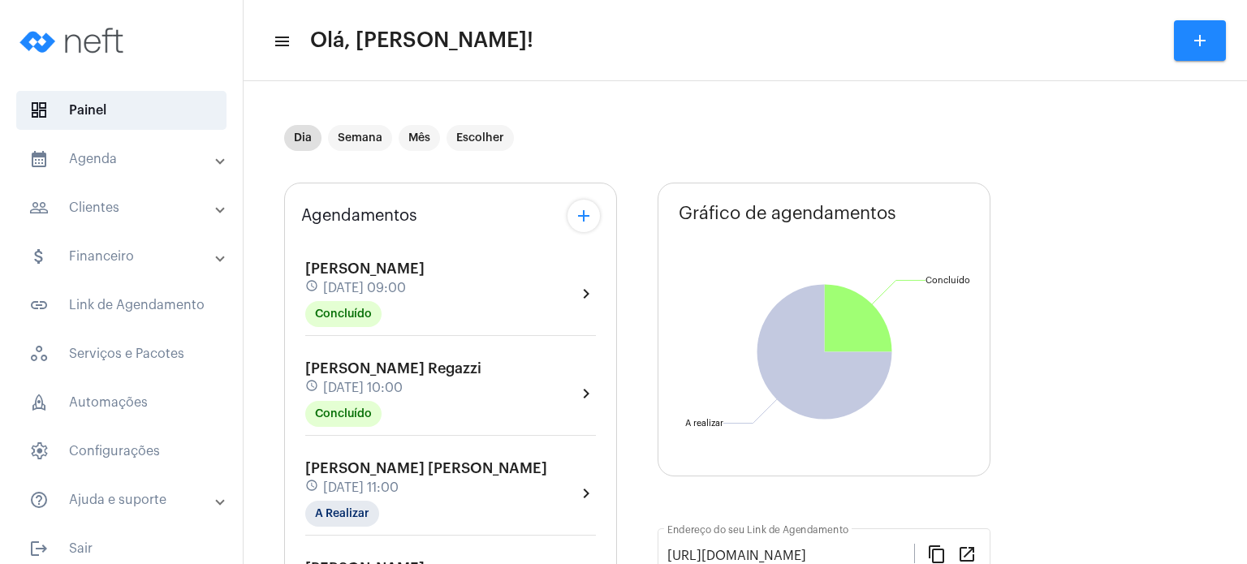
click at [316, 470] on span "[PERSON_NAME] [PERSON_NAME]" at bounding box center [426, 468] width 242 height 15
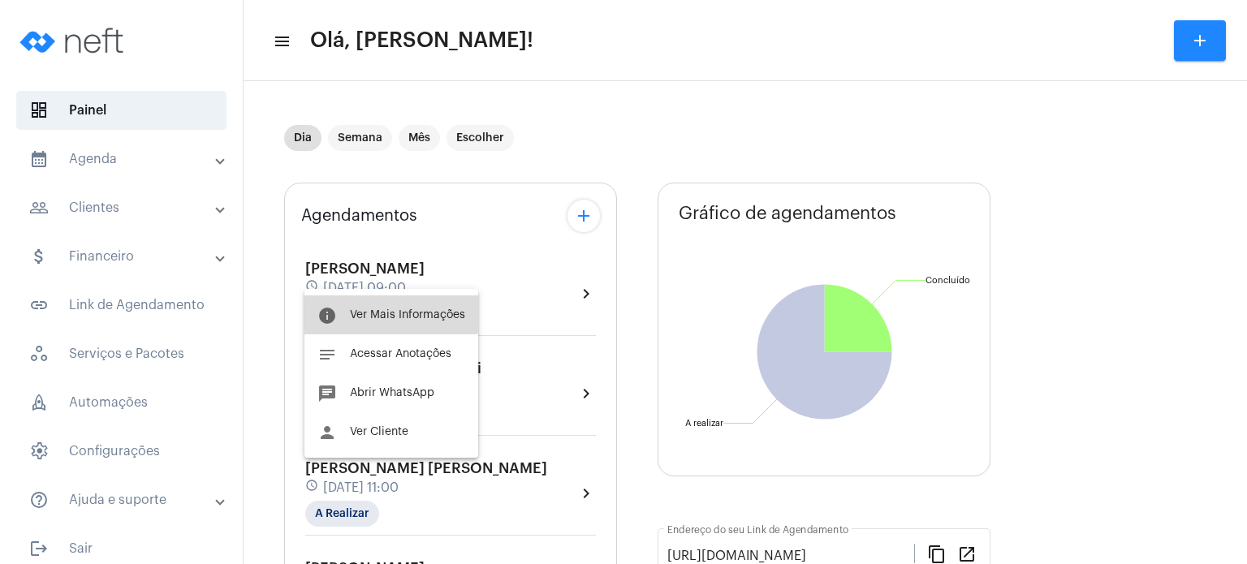
click at [364, 304] on button "info Ver Mais Informações" at bounding box center [391, 315] width 174 height 39
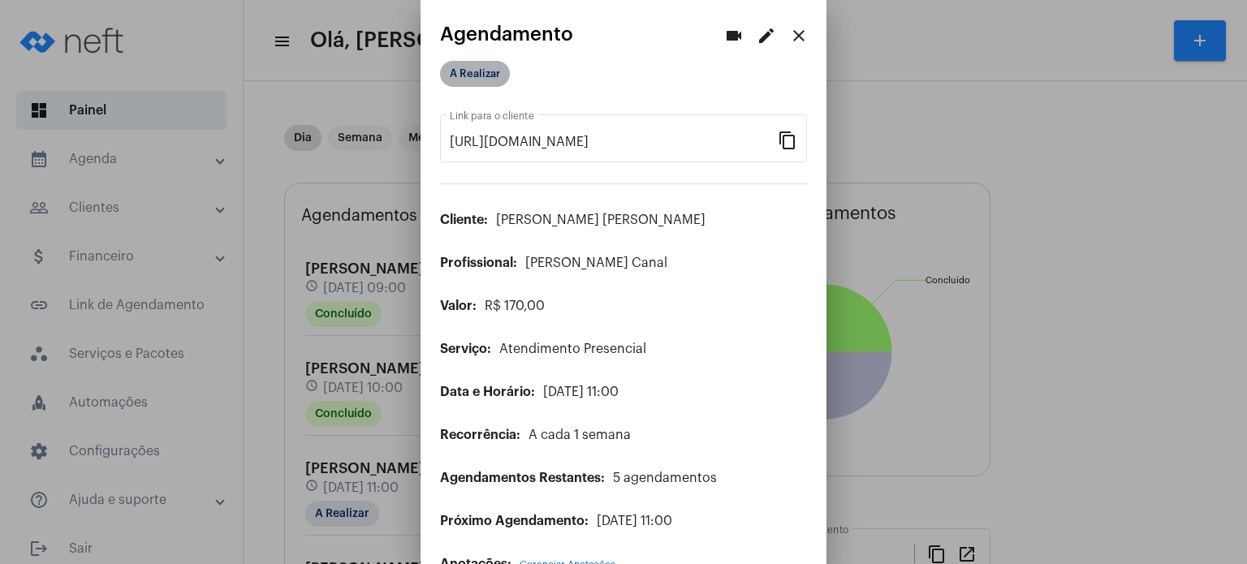
click at [473, 71] on mat-chip "A Realizar" at bounding box center [475, 74] width 70 height 26
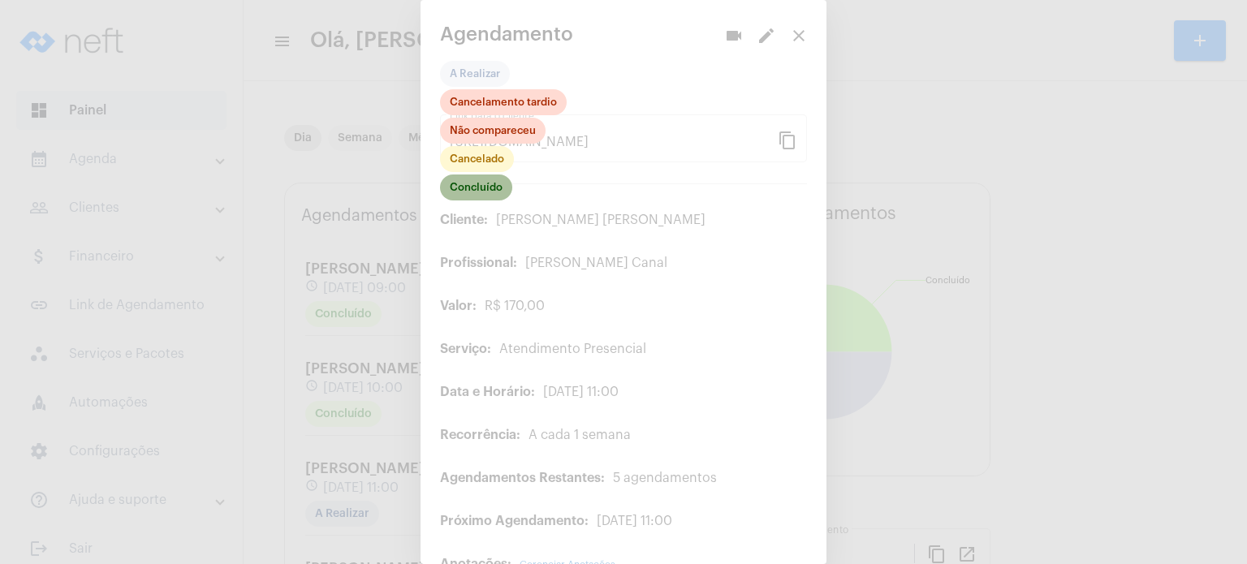
click at [478, 181] on mat-chip "Concluído" at bounding box center [476, 188] width 72 height 26
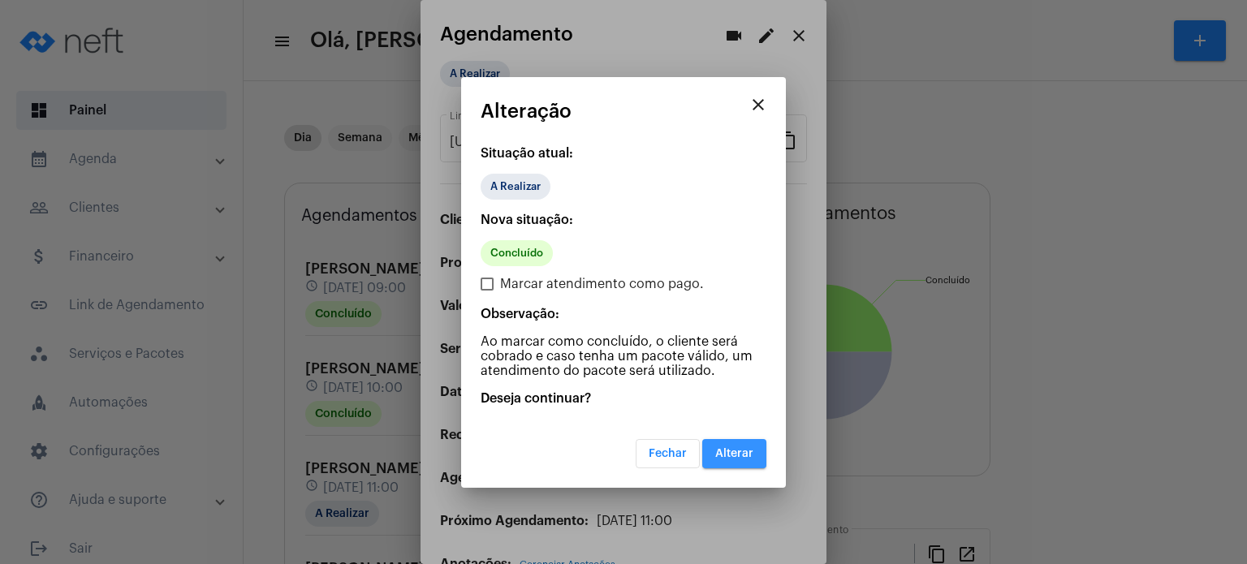
click at [741, 454] on span "Alterar" at bounding box center [734, 453] width 38 height 11
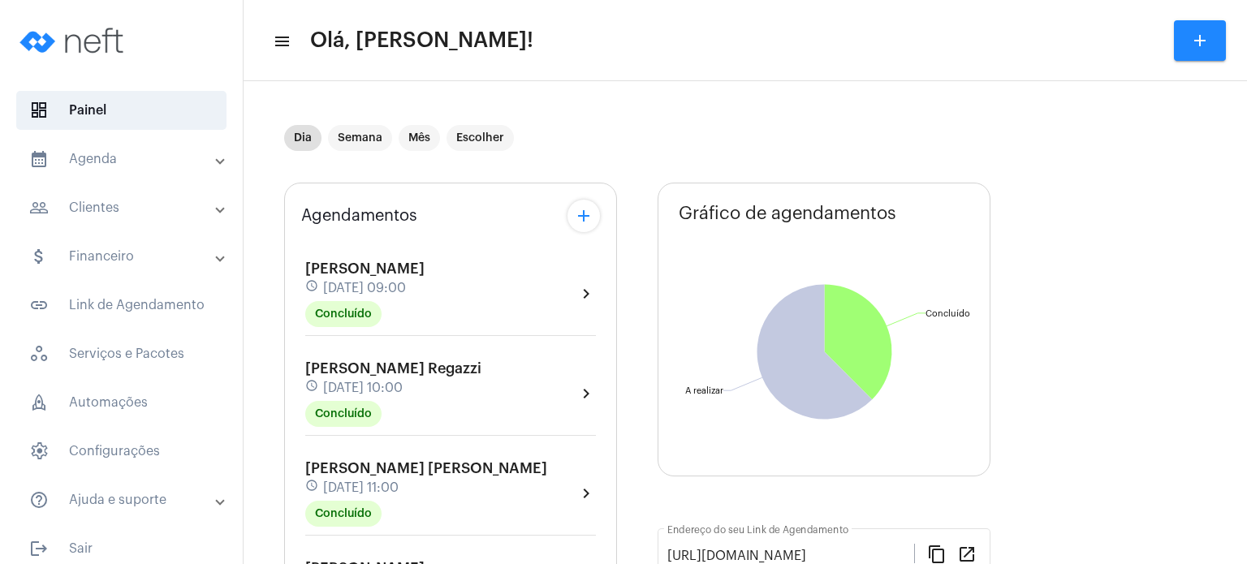
click at [353, 389] on span "[DATE] 10:00" at bounding box center [363, 388] width 80 height 15
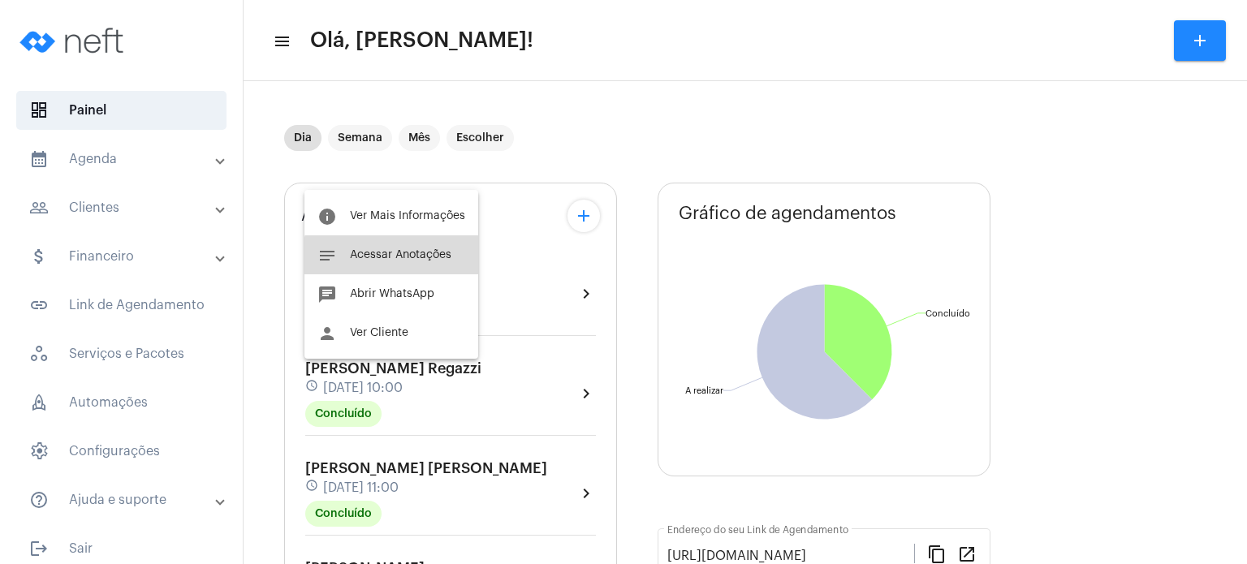
click at [412, 261] on button "notes Acessar Anotações" at bounding box center [391, 254] width 174 height 39
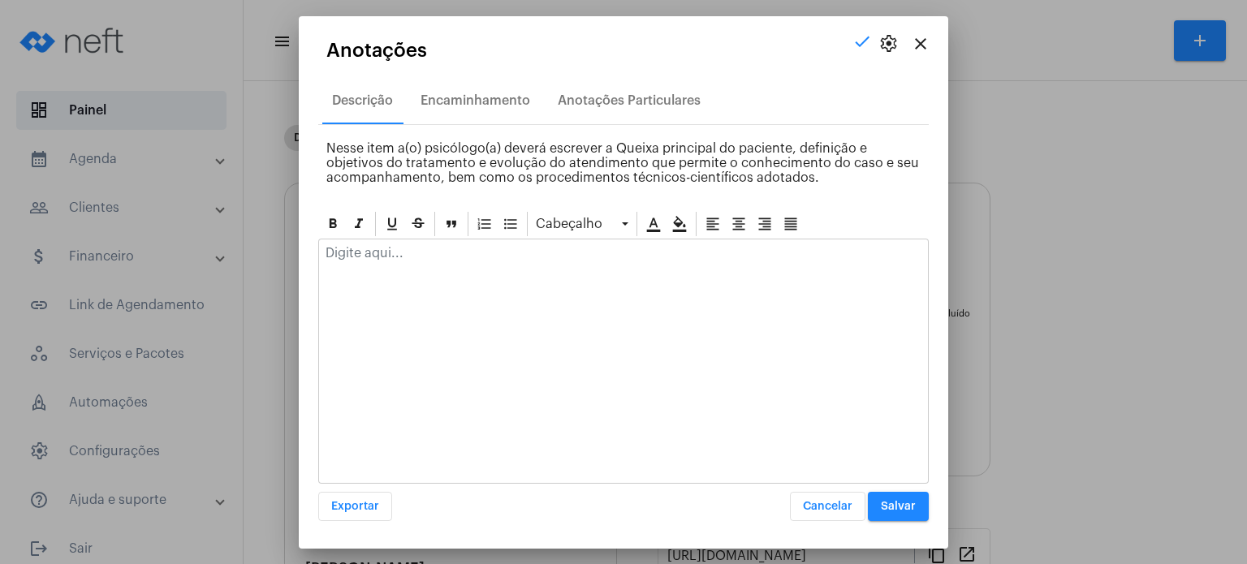
click at [412, 261] on div at bounding box center [623, 258] width 609 height 36
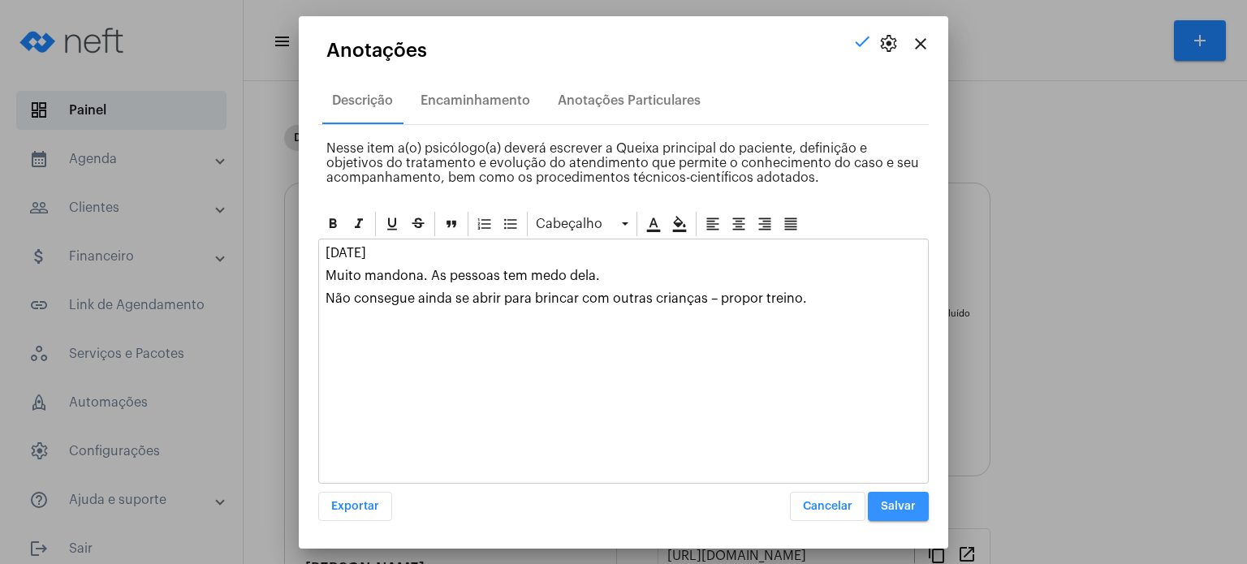
click at [889, 501] on span "Salvar" at bounding box center [898, 506] width 35 height 11
